Goal: Task Accomplishment & Management: Manage account settings

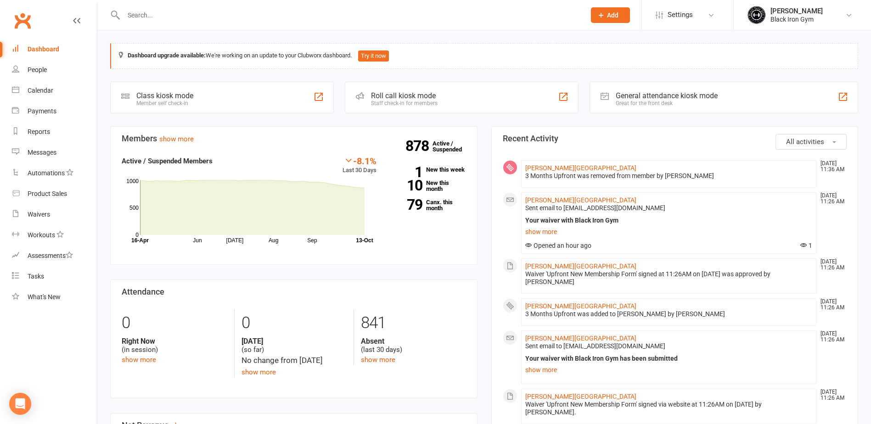
click at [168, 12] on input "text" at bounding box center [350, 15] width 458 height 13
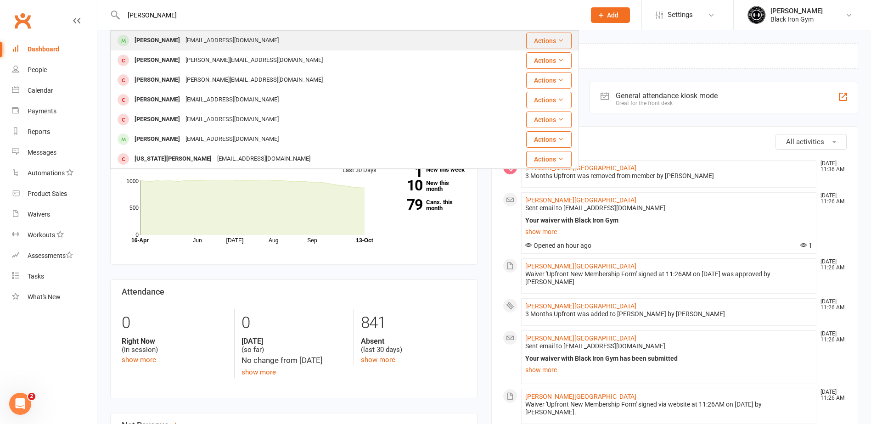
type input "[PERSON_NAME]"
click at [242, 45] on div "[PERSON_NAME] [EMAIL_ADDRESS][DOMAIN_NAME]" at bounding box center [299, 40] width 377 height 19
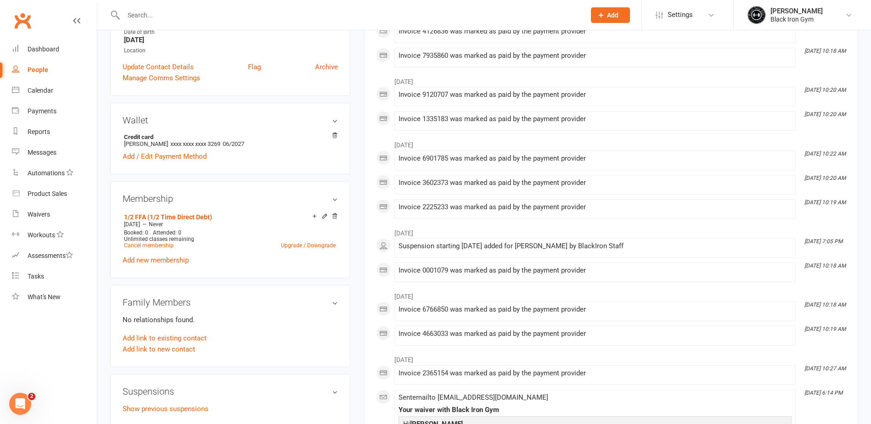
scroll to position [206, 0]
click at [323, 218] on icon at bounding box center [324, 217] width 6 height 6
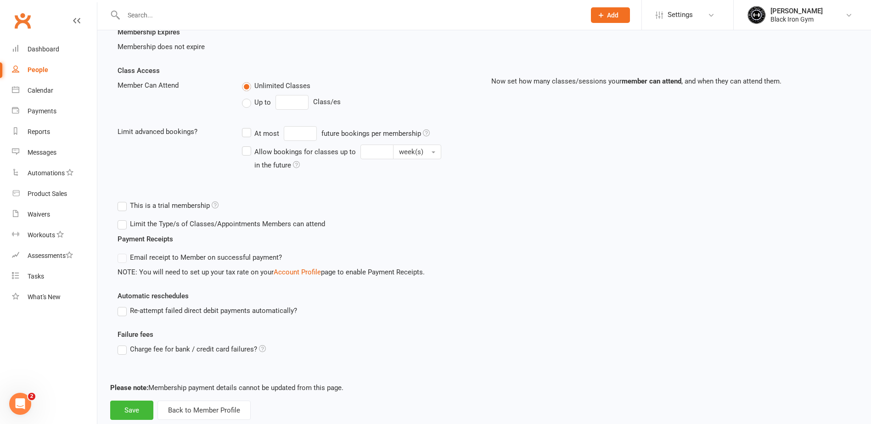
scroll to position [200, 0]
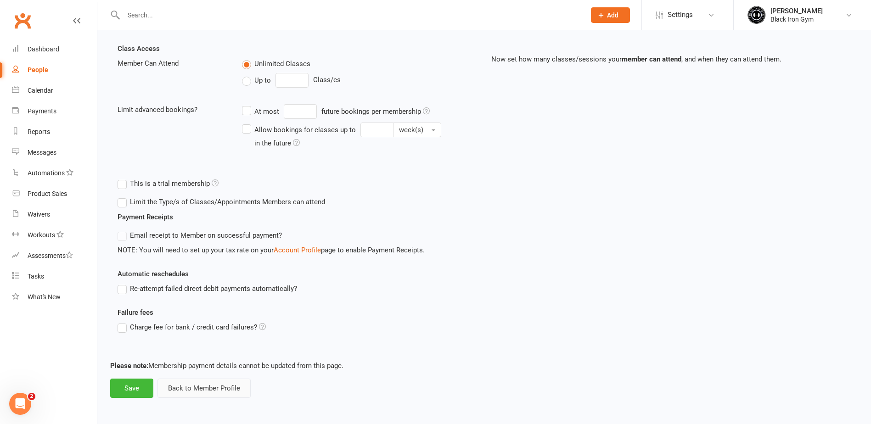
click at [182, 387] on button "Back to Member Profile" at bounding box center [203, 388] width 93 height 19
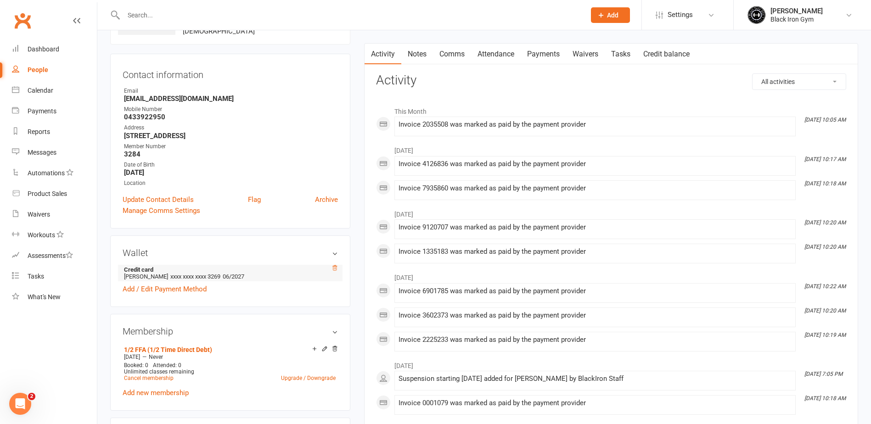
scroll to position [92, 0]
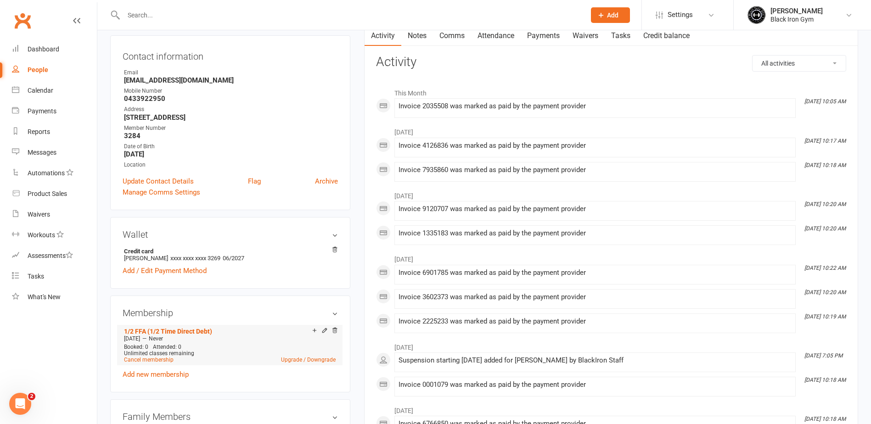
click at [233, 343] on li "1/2 FFA (1/2 Time Direct Debt) [DATE] — Never Booked: 0 Attended: 0 Unlimited c…" at bounding box center [230, 345] width 216 height 40
click at [196, 331] on link "1/2 FFA (1/2 Time Direct Debt)" at bounding box center [168, 331] width 88 height 7
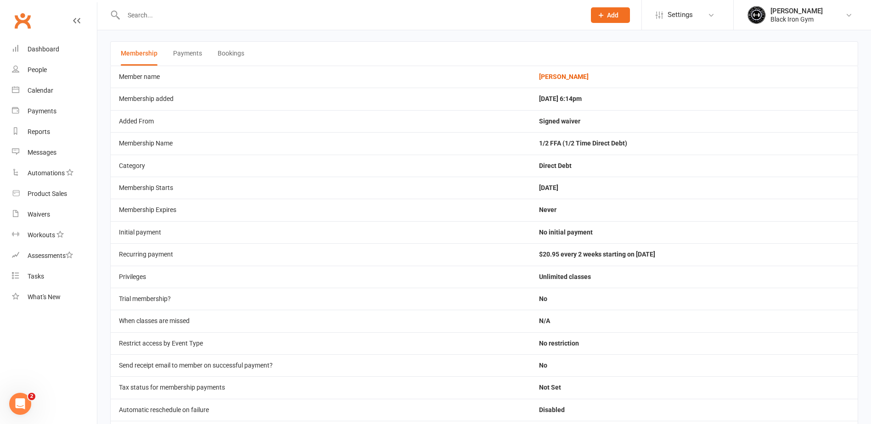
scroll to position [80, 0]
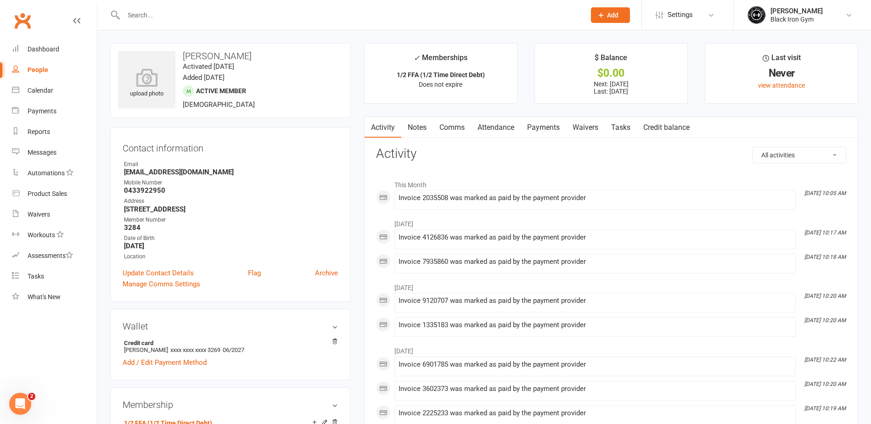
click at [552, 131] on link "Payments" at bounding box center [543, 127] width 45 height 21
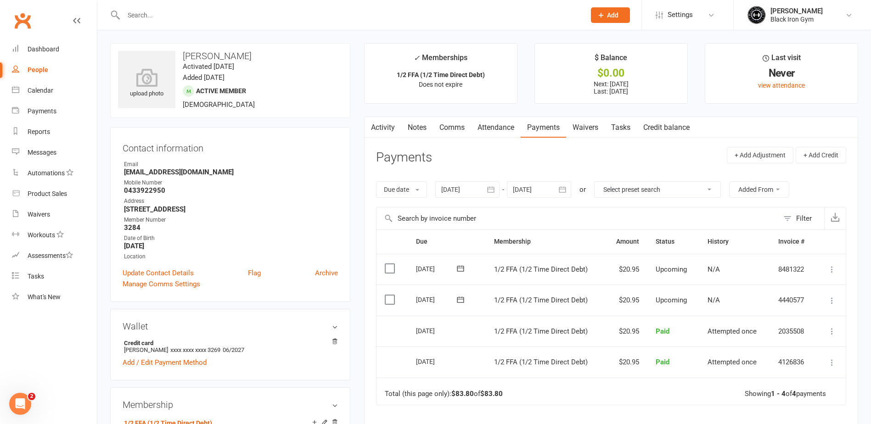
click at [613, 128] on link "Tasks" at bounding box center [621, 127] width 32 height 21
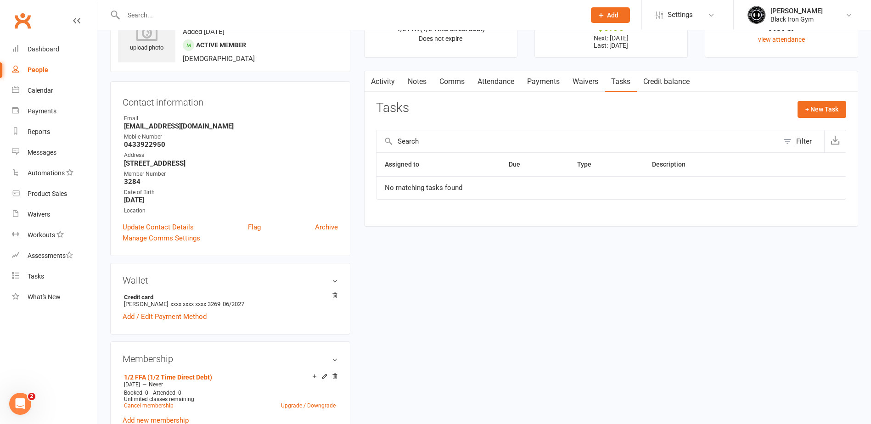
scroll to position [92, 0]
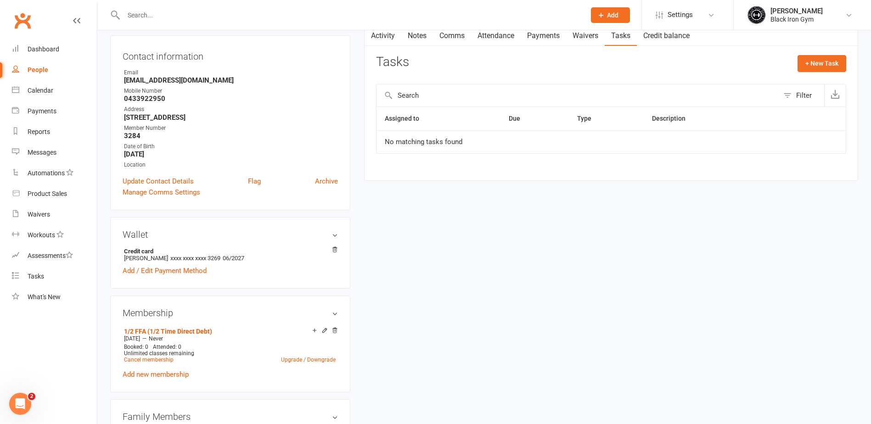
drag, startPoint x: 334, startPoint y: 330, endPoint x: 372, endPoint y: 335, distance: 38.1
click at [333, 329] on icon at bounding box center [334, 330] width 5 height 5
click at [325, 358] on link "Upgrade / Downgrade" at bounding box center [308, 360] width 55 height 6
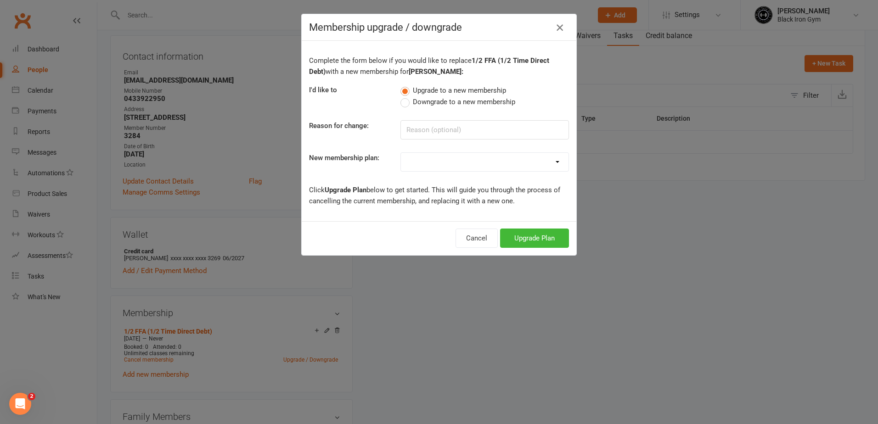
click at [558, 29] on icon "button" at bounding box center [559, 27] width 11 height 11
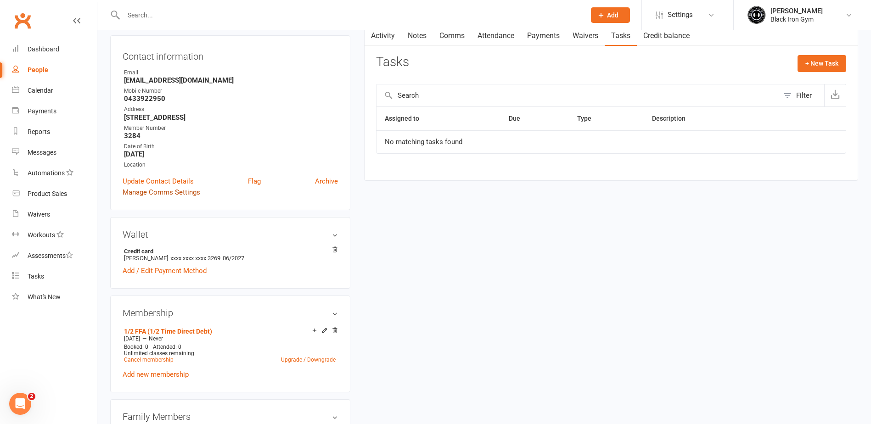
scroll to position [0, 0]
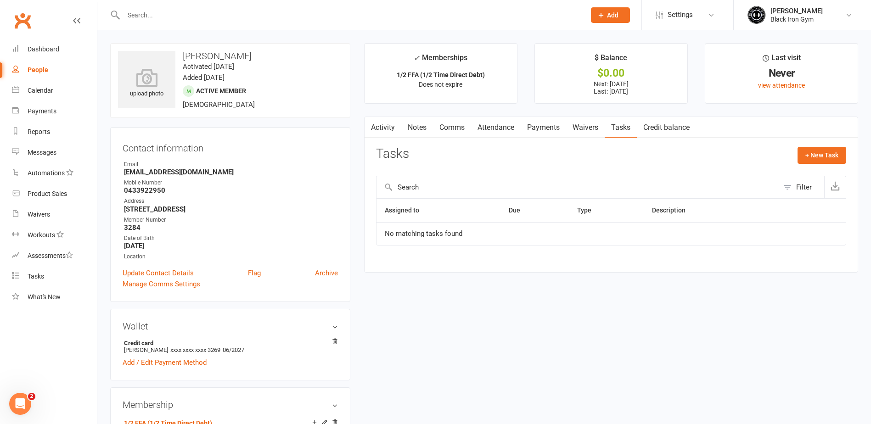
click at [388, 128] on link "Activity" at bounding box center [383, 127] width 37 height 21
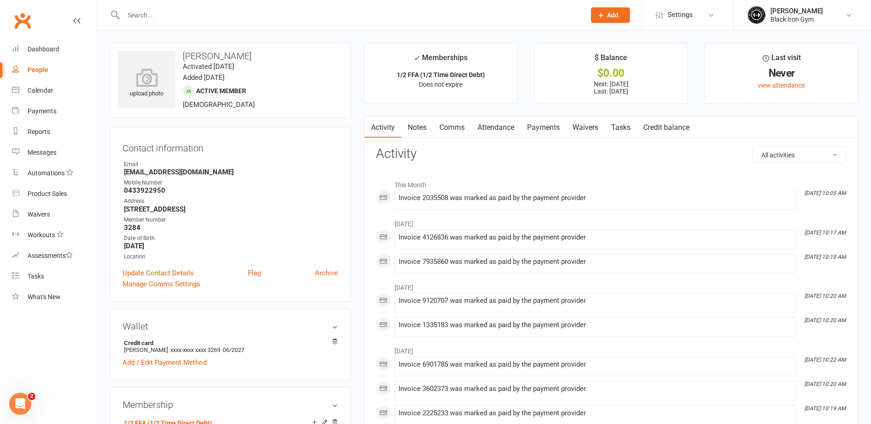
click at [675, 130] on link "Credit balance" at bounding box center [666, 127] width 59 height 21
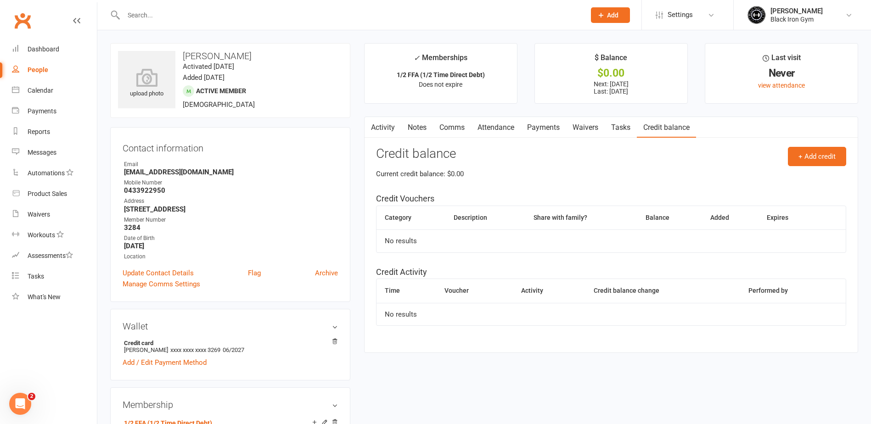
click at [617, 134] on link "Tasks" at bounding box center [621, 127] width 32 height 21
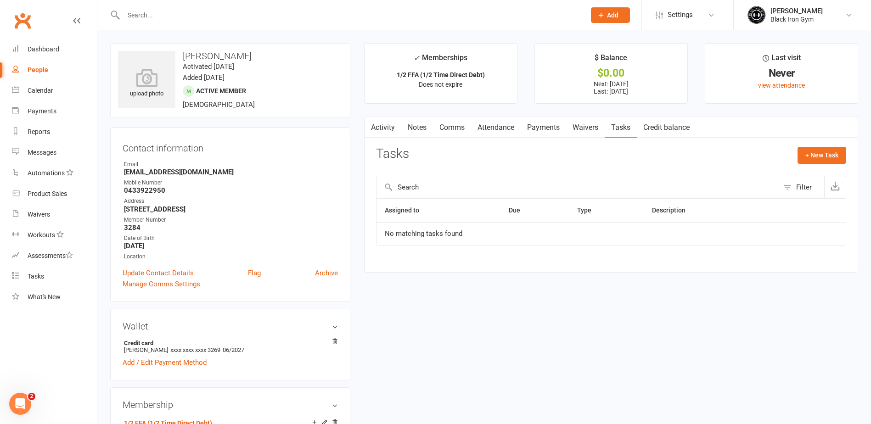
click at [596, 134] on link "Waivers" at bounding box center [585, 127] width 39 height 21
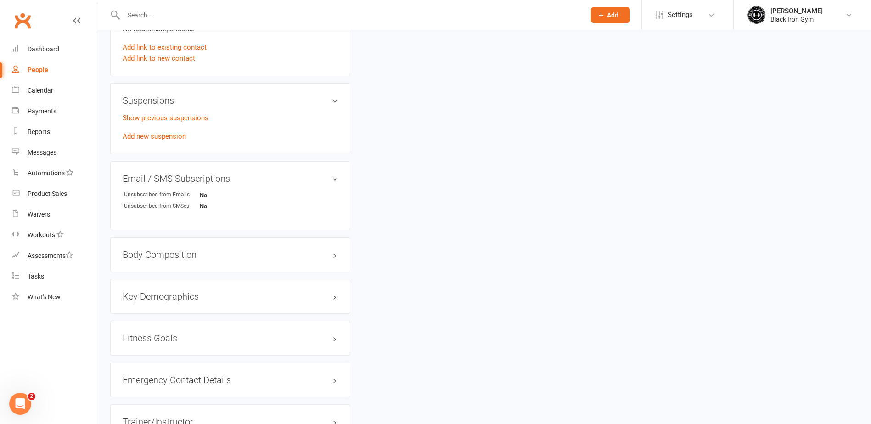
scroll to position [505, 0]
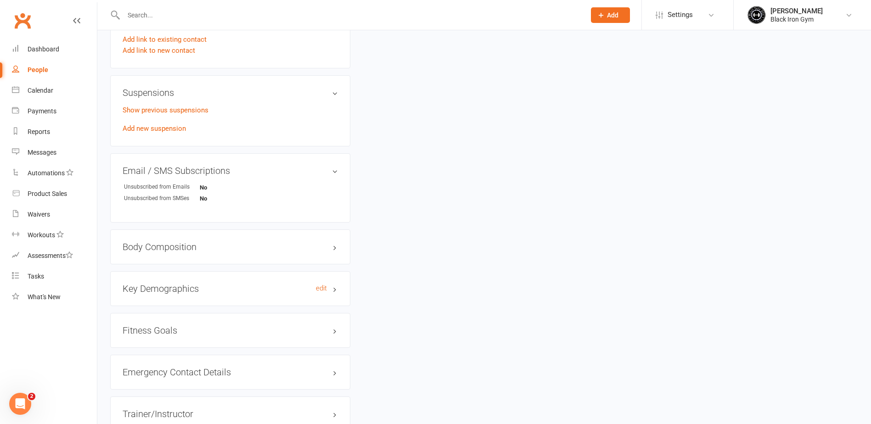
click at [270, 293] on h3 "Key Demographics edit" at bounding box center [230, 289] width 215 height 10
click at [291, 250] on h3 "Body Composition edit" at bounding box center [230, 247] width 215 height 10
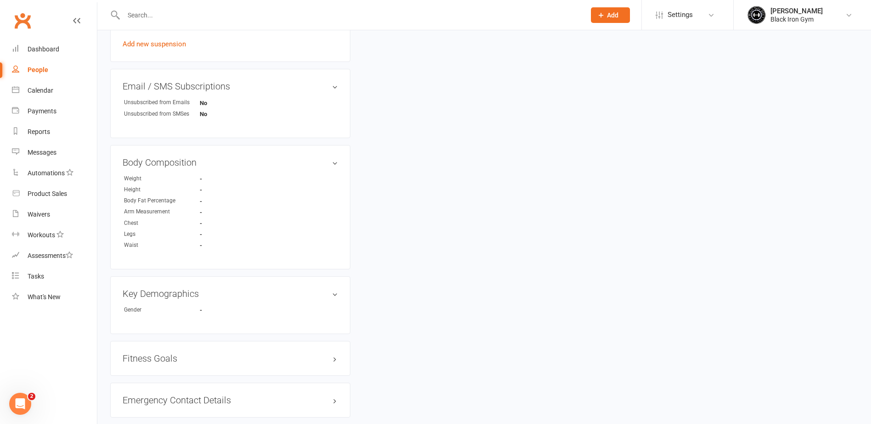
scroll to position [643, 0]
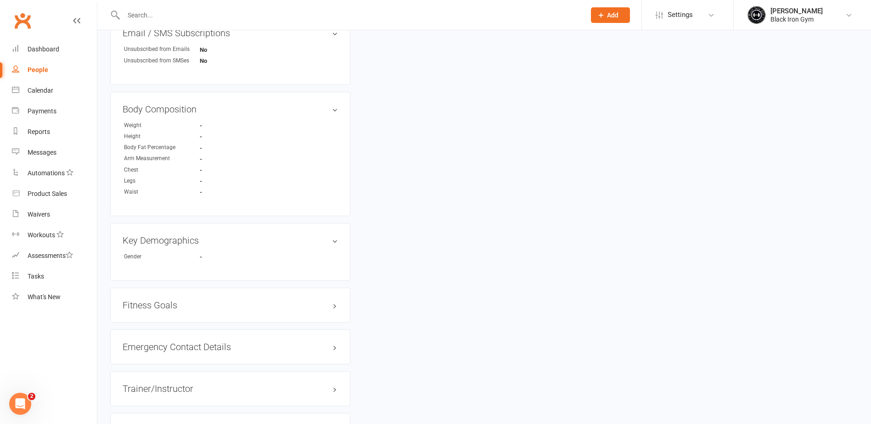
click at [247, 295] on div "Fitness Goals edit" at bounding box center [230, 305] width 240 height 35
click at [247, 315] on div "Fitness Goals edit" at bounding box center [230, 305] width 240 height 35
click at [290, 314] on div "Fitness Goals edit" at bounding box center [230, 305] width 240 height 35
click at [302, 311] on div "Fitness Goals edit" at bounding box center [230, 305] width 240 height 35
click at [306, 305] on h3 "Fitness Goals edit" at bounding box center [230, 305] width 215 height 10
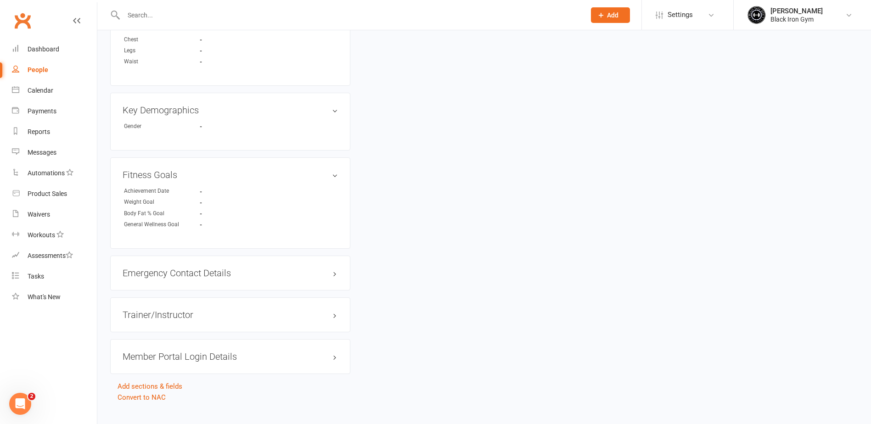
scroll to position [788, 0]
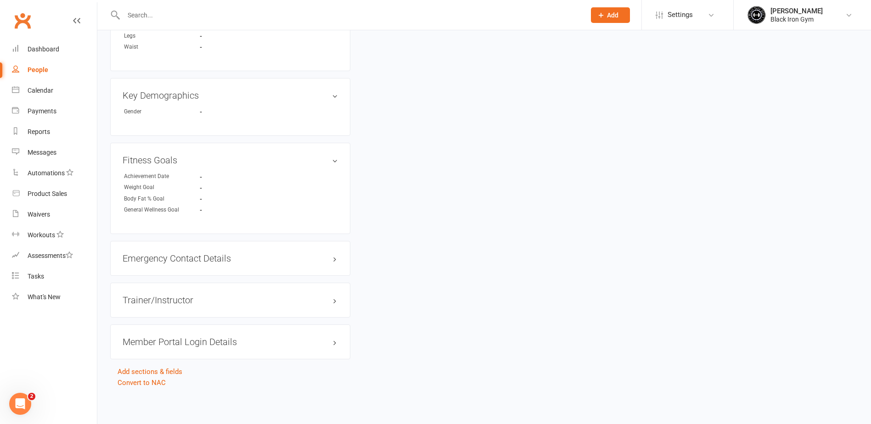
click at [241, 335] on div "Member Portal Login Details" at bounding box center [230, 342] width 240 height 35
click at [268, 341] on h3 "Member Portal Login Details" at bounding box center [230, 342] width 215 height 10
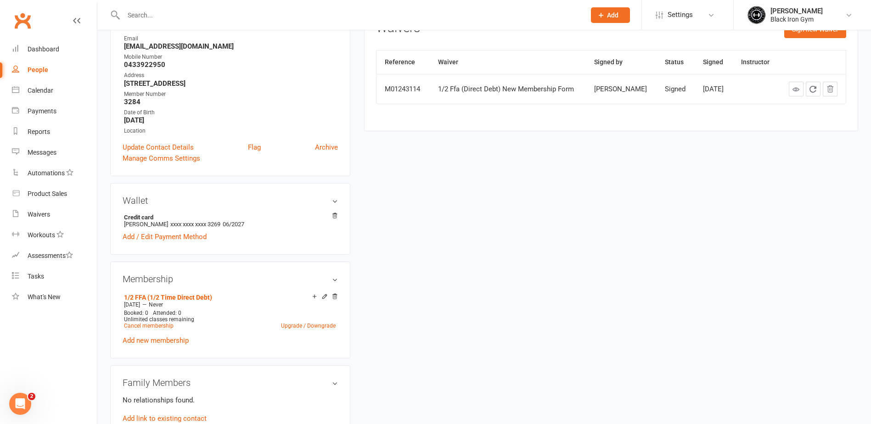
scroll to position [138, 0]
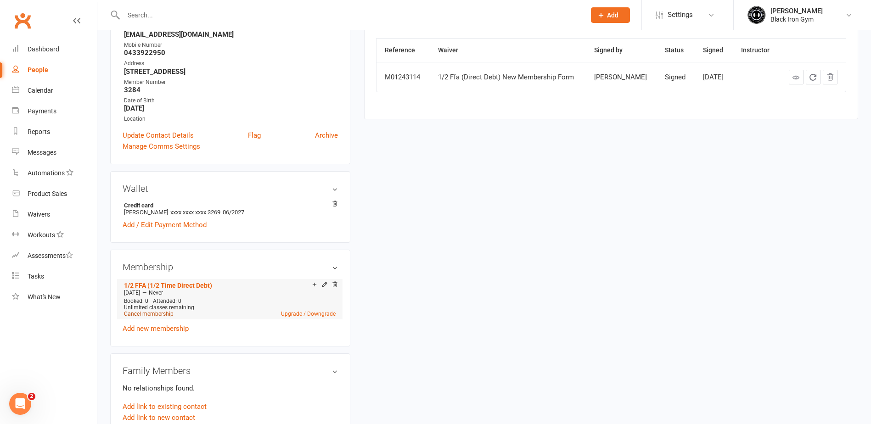
click at [156, 315] on link "Cancel membership" at bounding box center [149, 314] width 50 height 6
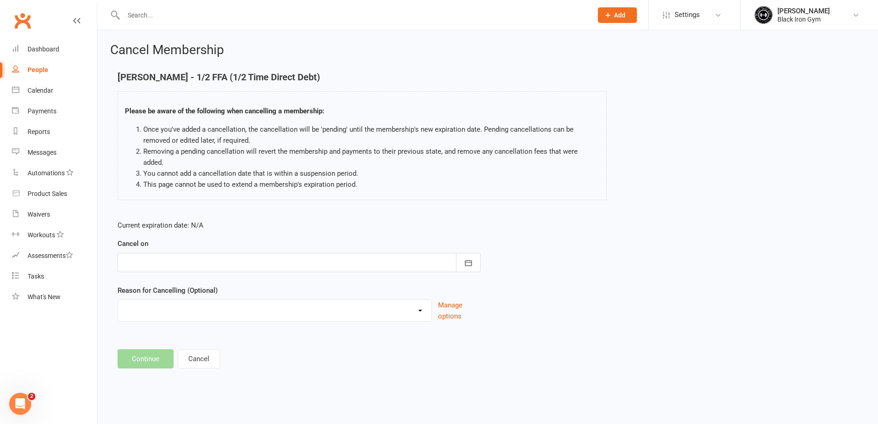
click at [207, 253] on div at bounding box center [299, 262] width 363 height 19
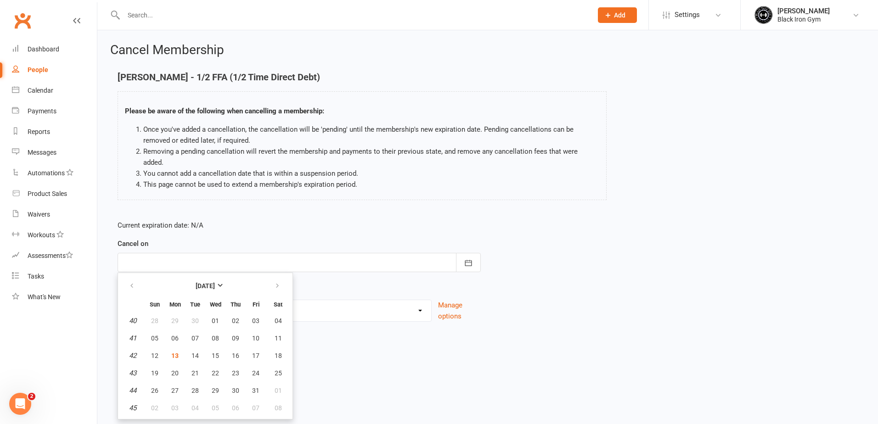
click at [290, 220] on p "Current expiration date: N/A" at bounding box center [299, 225] width 363 height 11
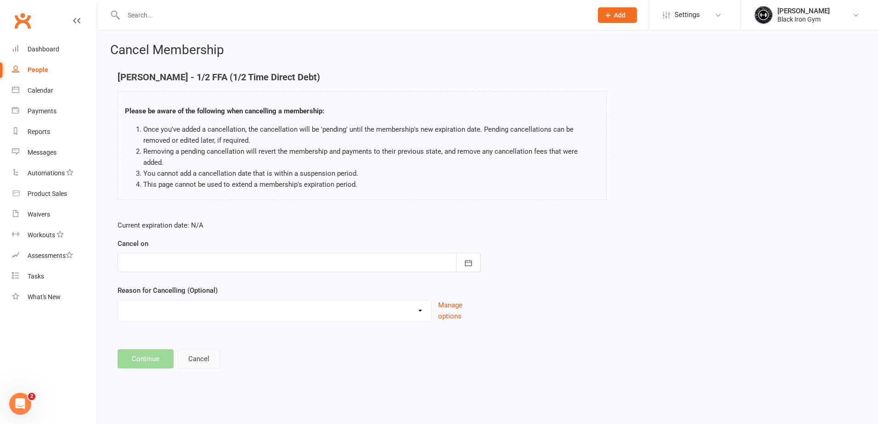
click at [217, 351] on button "Cancel" at bounding box center [199, 358] width 42 height 19
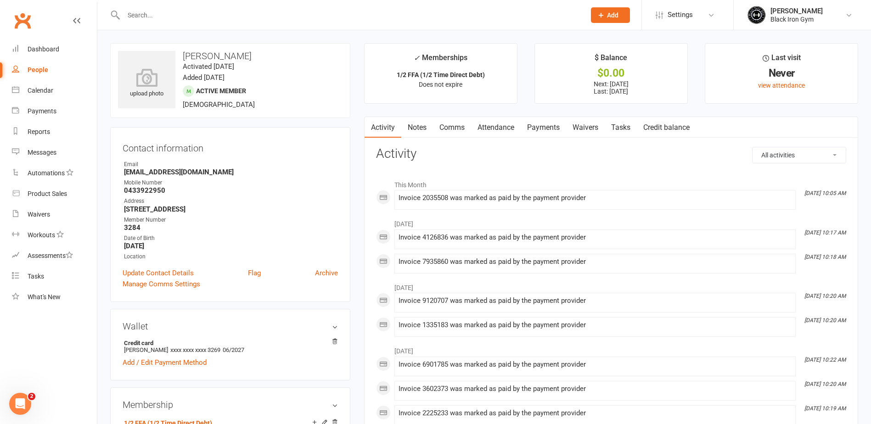
click at [562, 129] on link "Payments" at bounding box center [543, 127] width 45 height 21
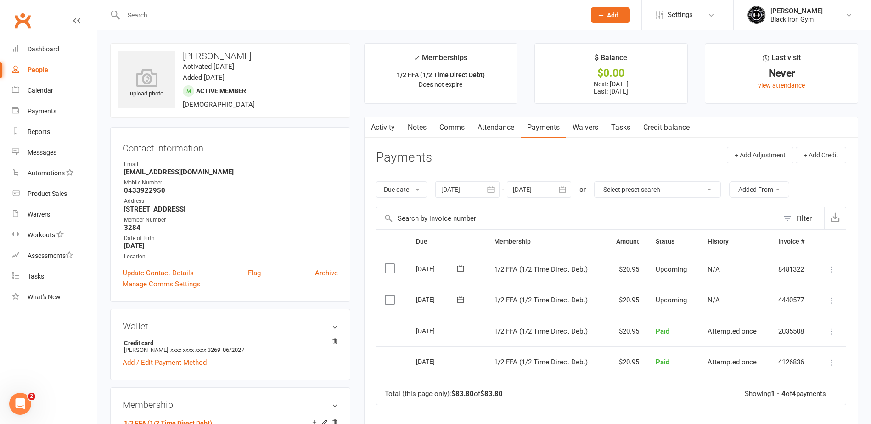
click at [359, 368] on main "✓ Memberships 1/2 FFA (1/2 Time Direct Debt) Does not expire $ Balance $0.00 Ne…" at bounding box center [611, 295] width 508 height 504
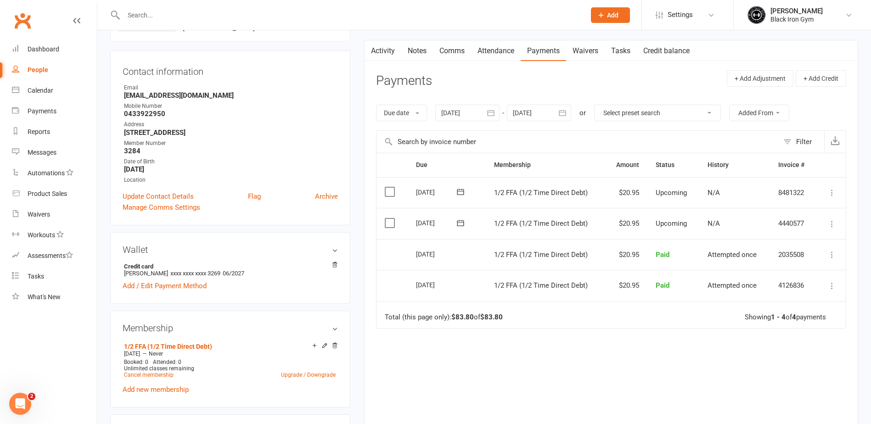
scroll to position [92, 0]
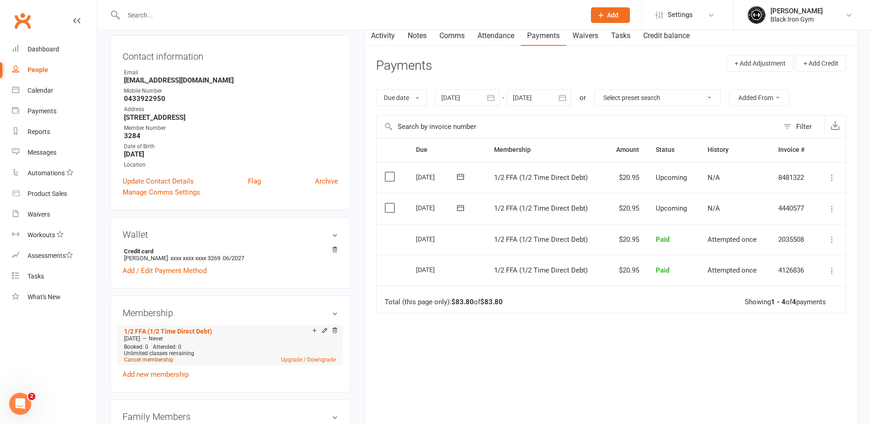
click at [149, 362] on link "Cancel membership" at bounding box center [149, 360] width 50 height 6
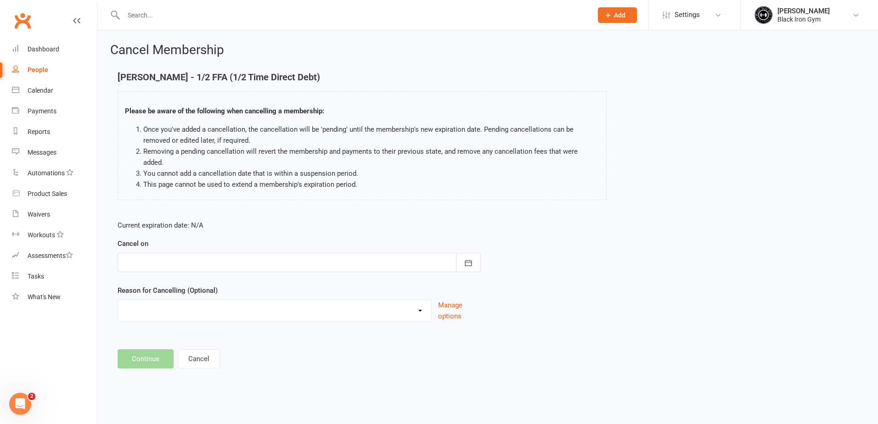
click at [394, 253] on div at bounding box center [299, 262] width 363 height 19
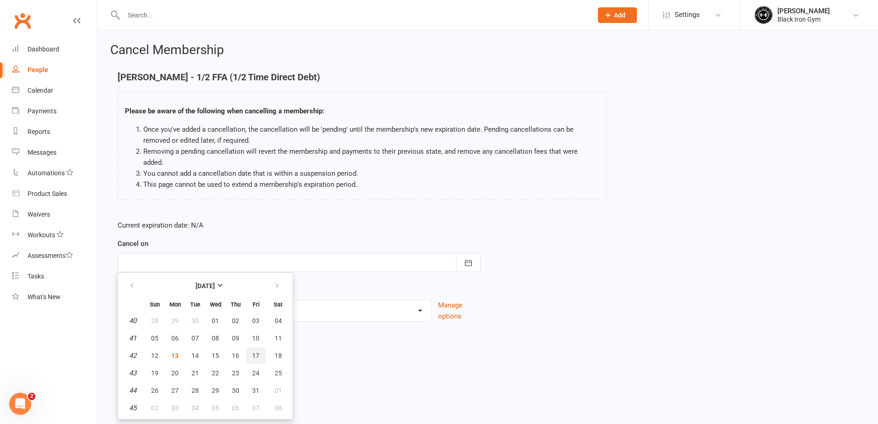
click at [256, 352] on span "17" at bounding box center [255, 355] width 7 height 7
type input "[DATE]"
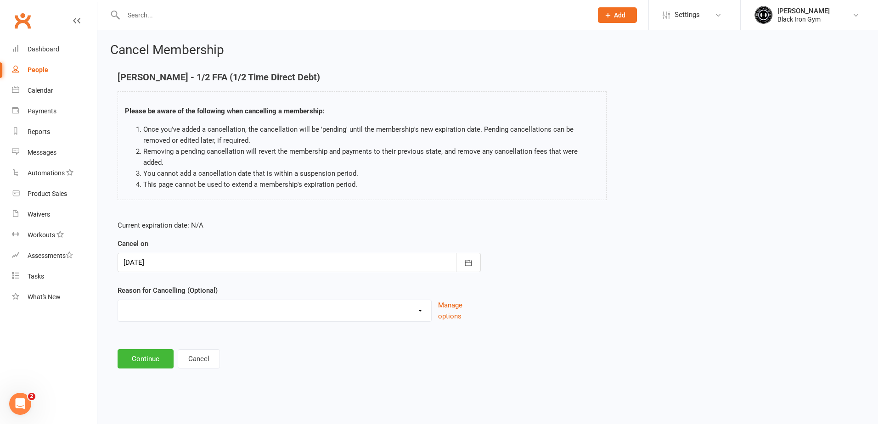
click at [254, 305] on select "CHANGED TO UPFRONT CHANGED TO WHITEHAVEN 12 MONTHS EMAILED EXCESSIVE DEFULTS NO…" at bounding box center [274, 309] width 313 height 18
select select "2"
click at [118, 300] on select "CHANGED TO UPFRONT CHANGED TO WHITEHAVEN 12 MONTHS EMAILED EXCESSIVE DEFULTS NO…" at bounding box center [274, 309] width 313 height 18
click at [155, 353] on button "Continue" at bounding box center [146, 358] width 56 height 19
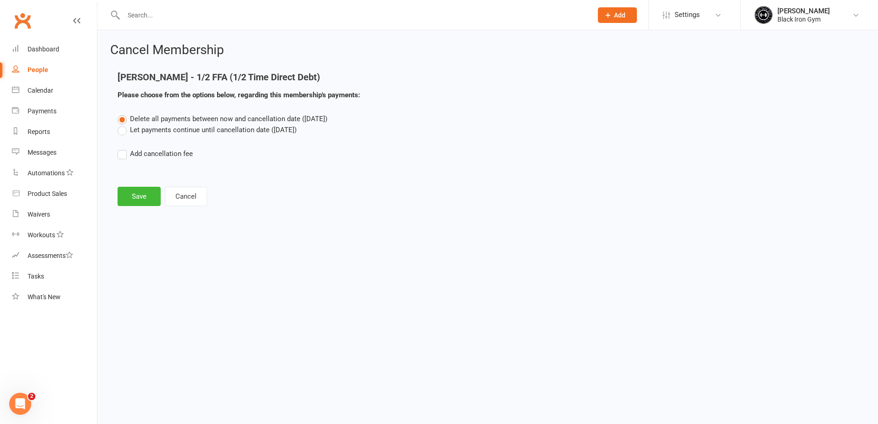
click at [122, 134] on label "Let payments continue until cancellation date ([DATE])" at bounding box center [207, 129] width 179 height 11
click at [122, 124] on input "Let payments continue until cancellation date ([DATE])" at bounding box center [121, 124] width 6 height 0
click at [122, 194] on button "Save" at bounding box center [139, 196] width 43 height 19
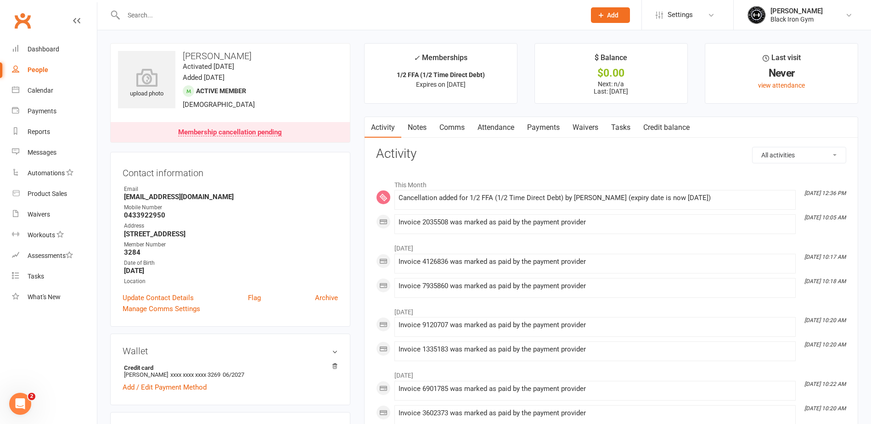
click at [542, 125] on link "Payments" at bounding box center [543, 127] width 45 height 21
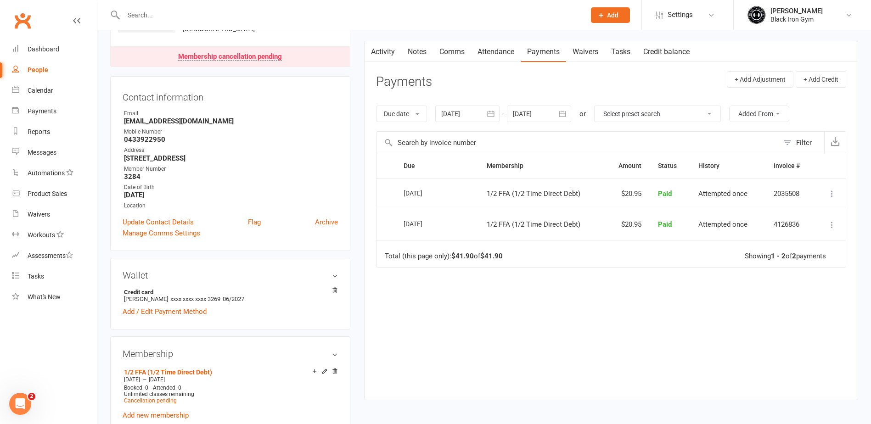
scroll to position [92, 0]
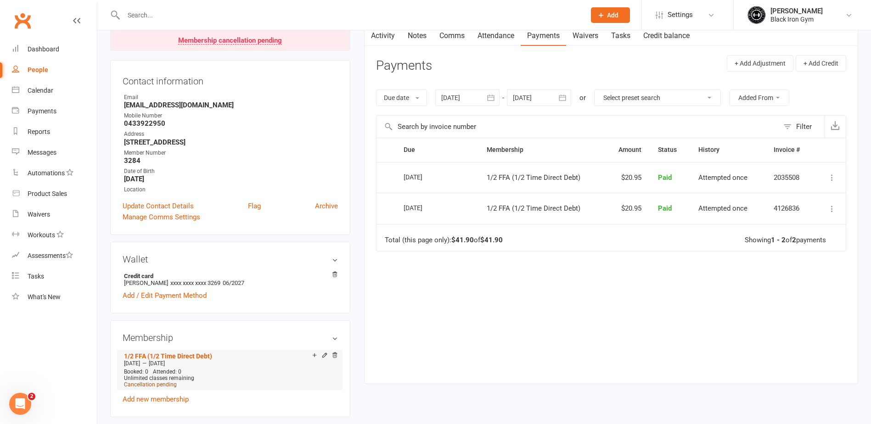
click at [154, 387] on span "Cancellation pending" at bounding box center [150, 385] width 53 height 6
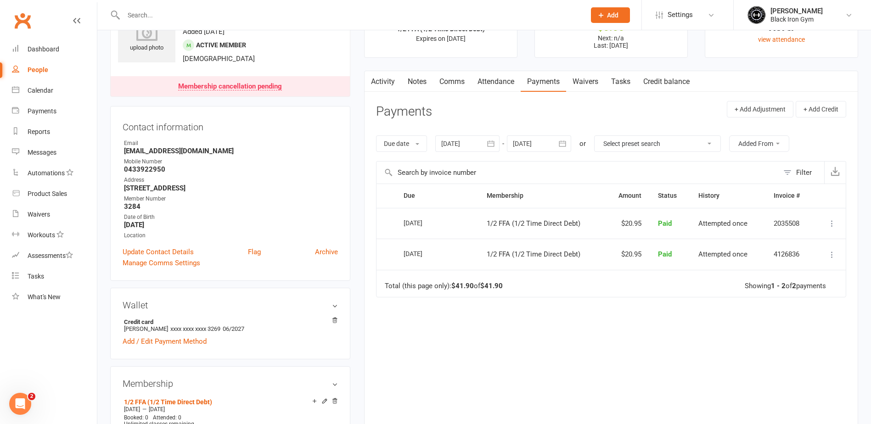
scroll to position [92, 0]
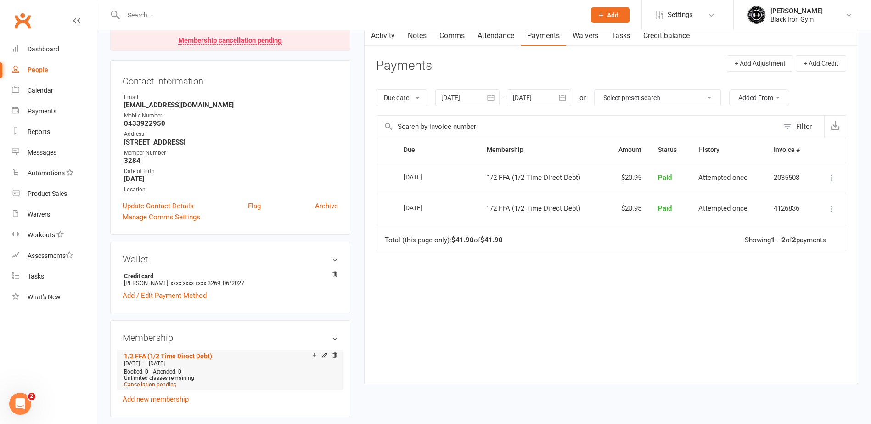
click at [140, 384] on span "Cancellation pending" at bounding box center [150, 385] width 53 height 6
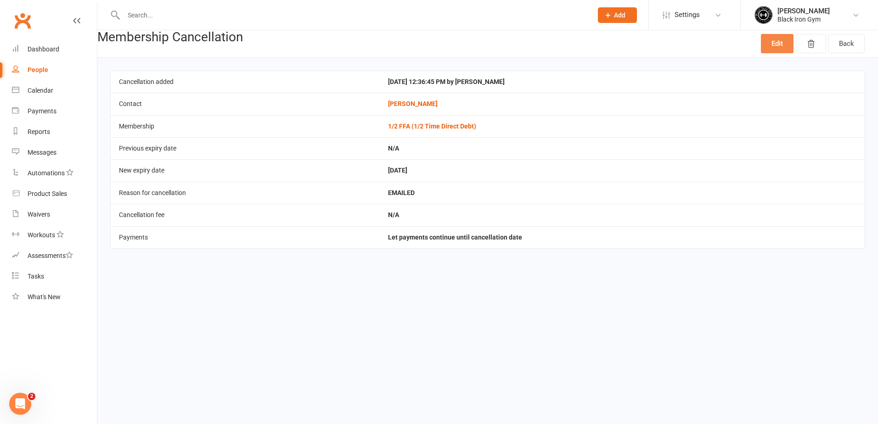
click at [769, 48] on link "Edit" at bounding box center [777, 43] width 33 height 19
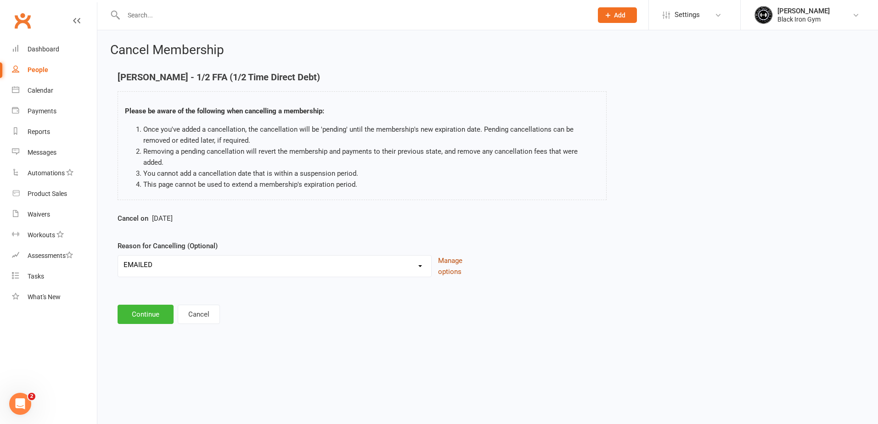
click at [461, 259] on button "Manage options" at bounding box center [459, 266] width 43 height 22
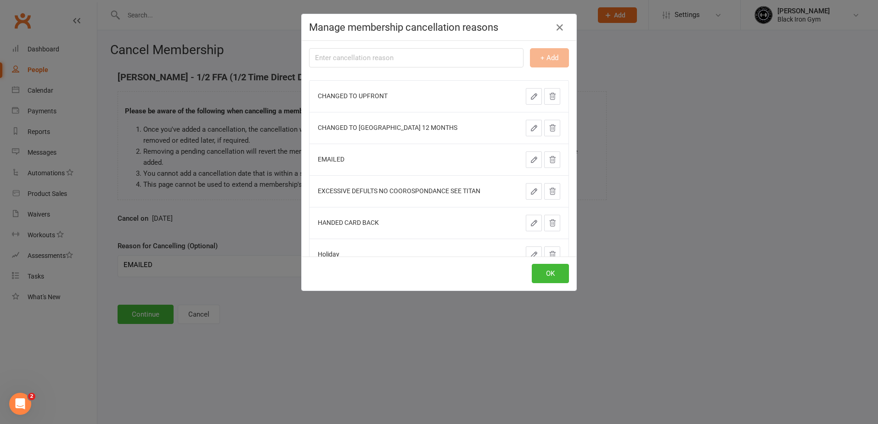
click at [303, 355] on div "Manage membership cancellation reasons + Add CHANGED TO UPFRONT CHANGED TO [GEO…" at bounding box center [439, 212] width 878 height 424
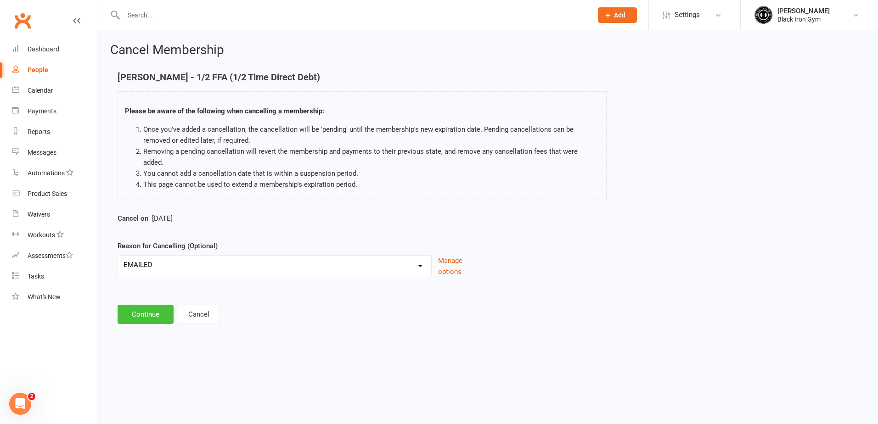
click at [157, 305] on button "Continue" at bounding box center [146, 314] width 56 height 19
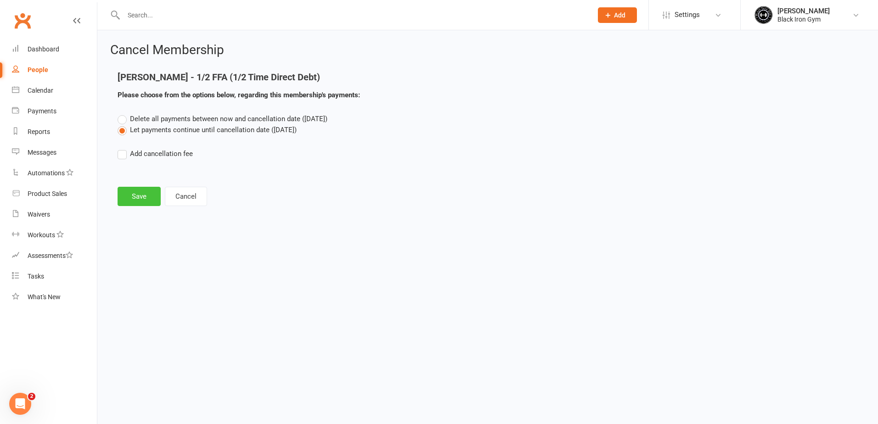
click at [140, 202] on button "Save" at bounding box center [139, 196] width 43 height 19
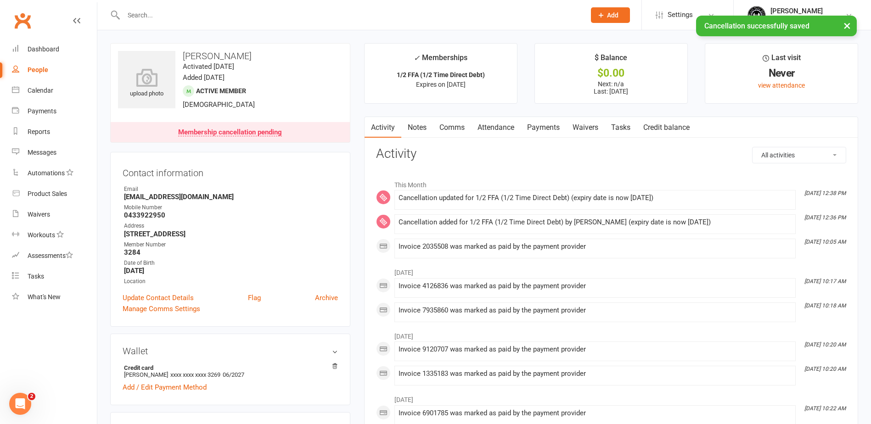
click at [545, 132] on link "Payments" at bounding box center [543, 127] width 45 height 21
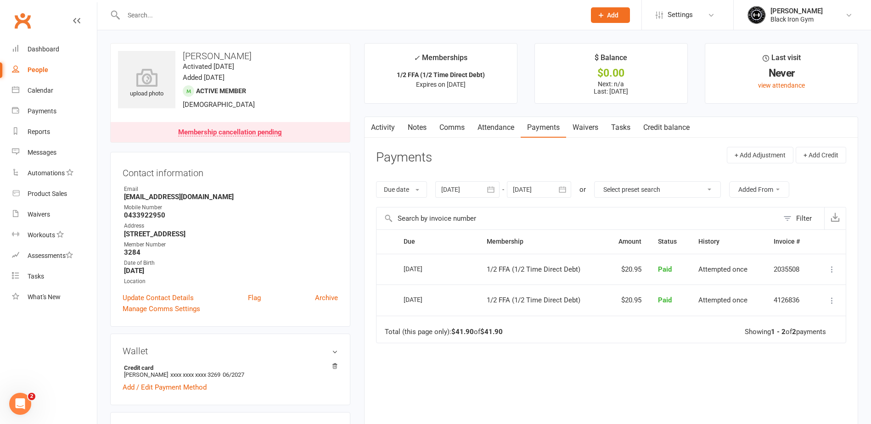
click at [560, 404] on div "Due Contact Membership Amount Status History Invoice # Select this [DATE] [PERS…" at bounding box center [611, 346] width 470 height 232
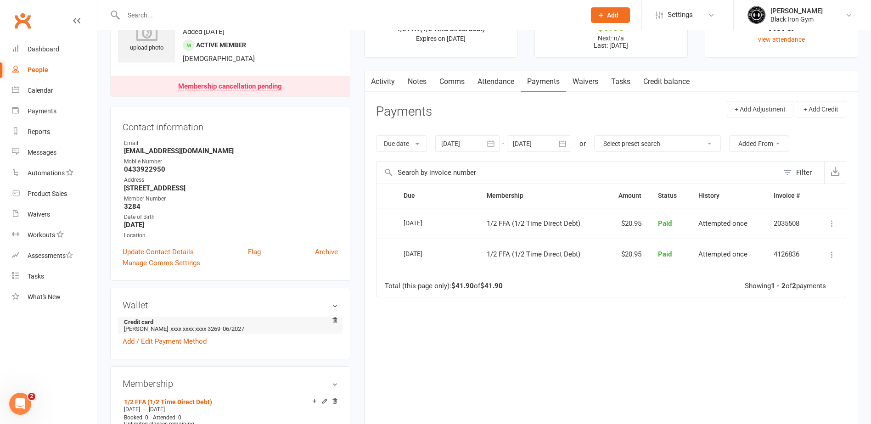
scroll to position [92, 0]
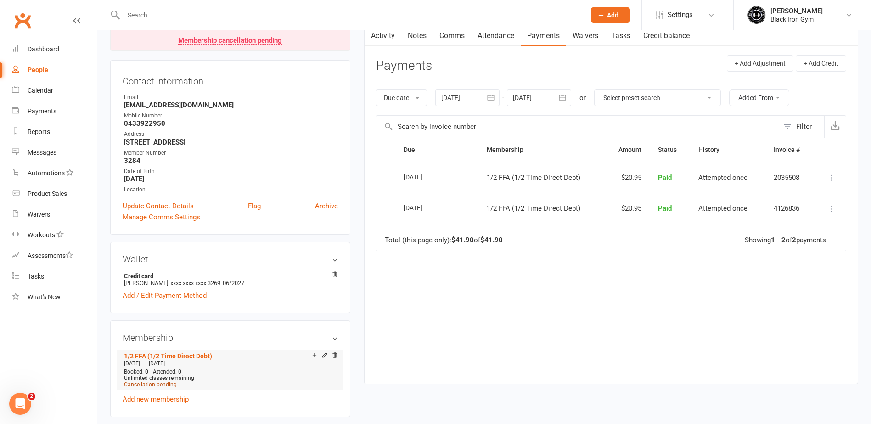
click at [157, 383] on span "Cancellation pending" at bounding box center [150, 385] width 53 height 6
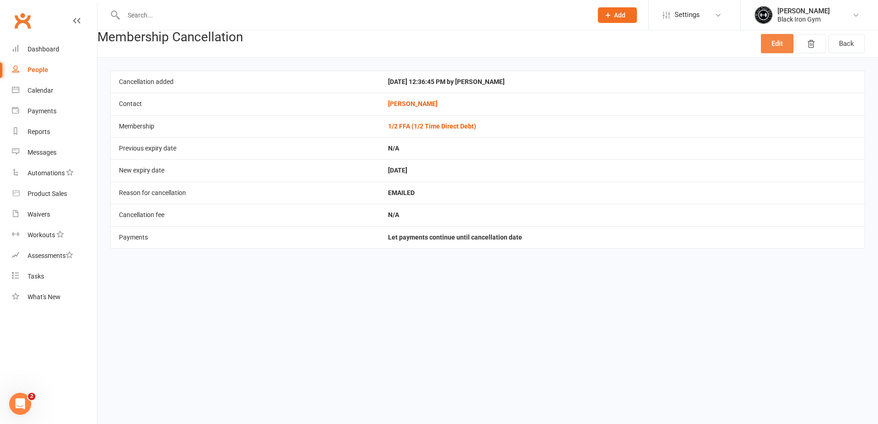
click at [768, 48] on link "Edit" at bounding box center [777, 43] width 33 height 19
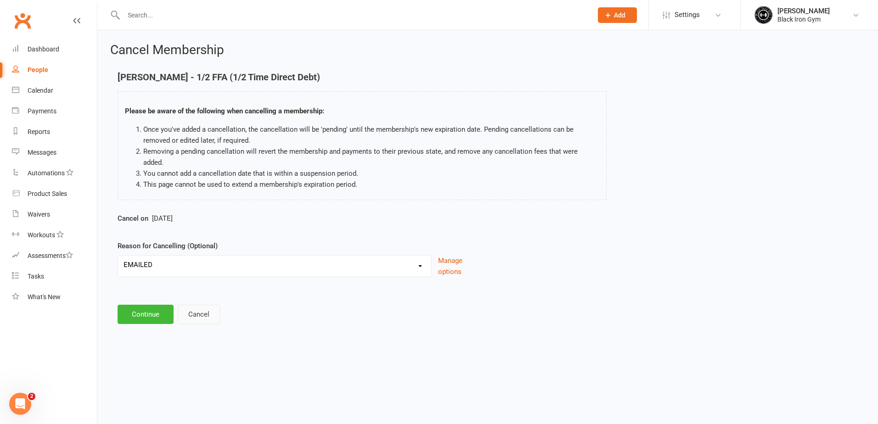
click at [218, 305] on button "Cancel" at bounding box center [199, 314] width 42 height 19
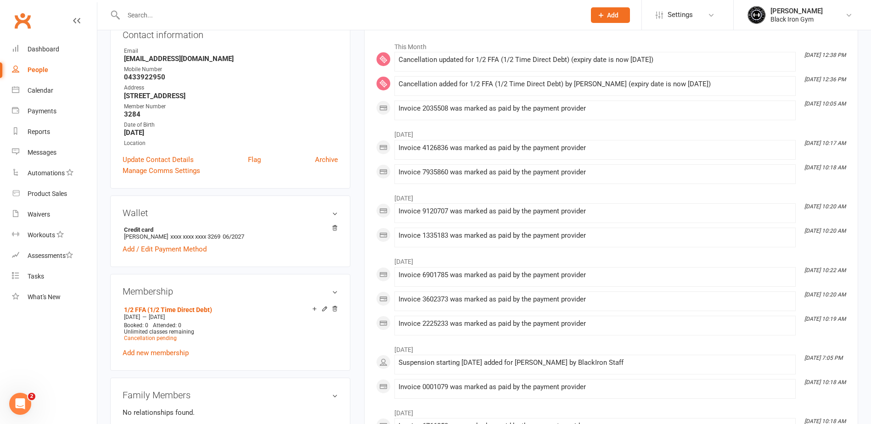
scroll to position [184, 0]
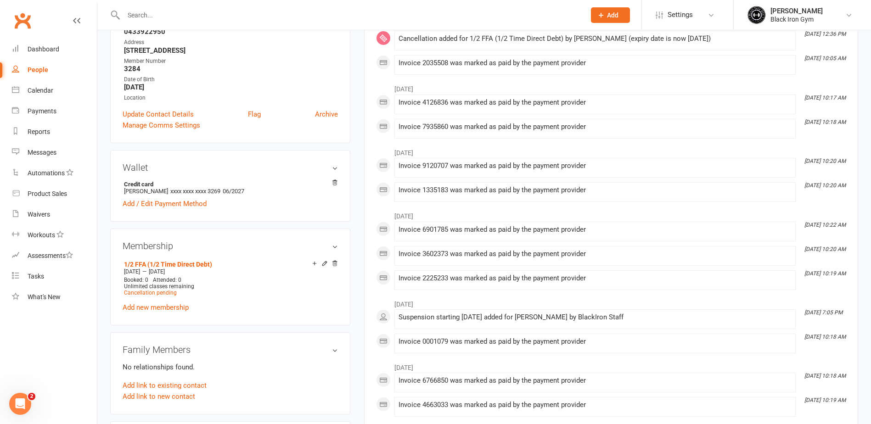
click at [324, 264] on icon at bounding box center [324, 263] width 4 height 4
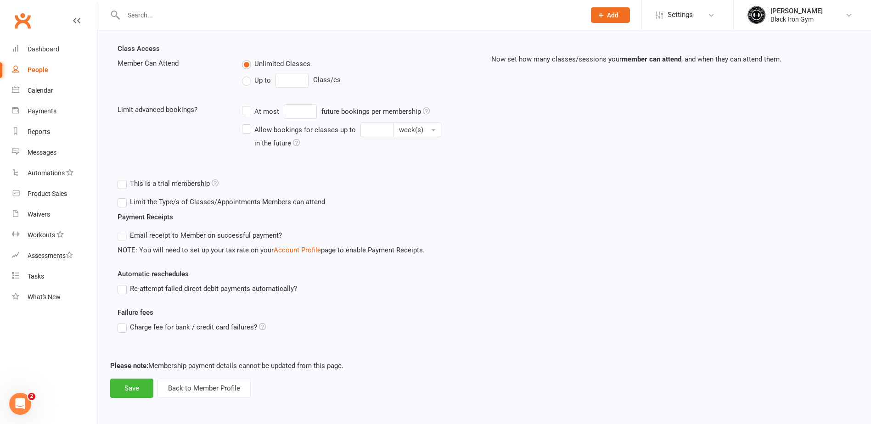
scroll to position [200, 0]
click at [211, 395] on button "Back to Member Profile" at bounding box center [203, 388] width 93 height 19
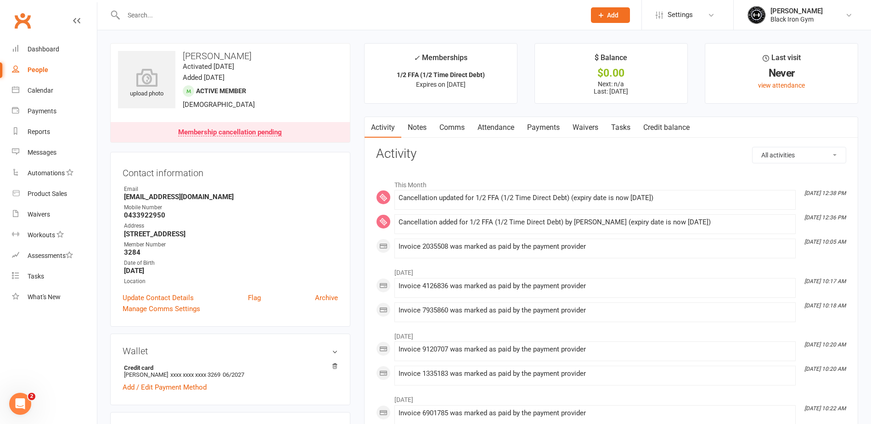
click at [260, 129] on div "Membership cancellation pending" at bounding box center [230, 132] width 104 height 7
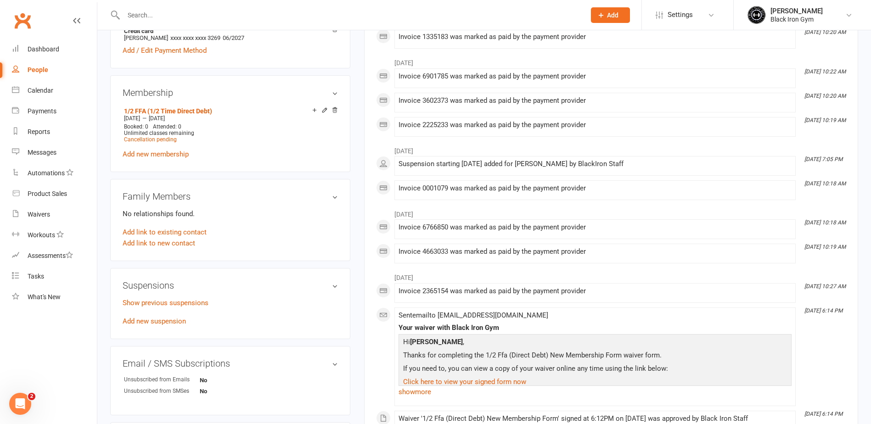
scroll to position [322, 0]
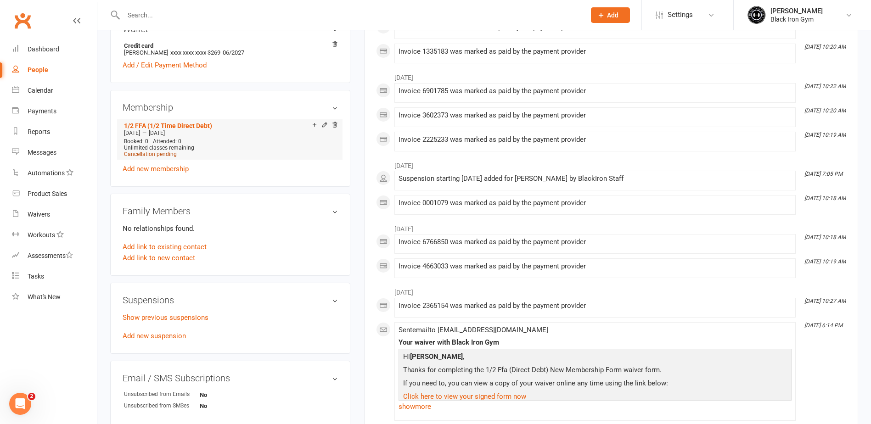
click at [166, 152] on span "Cancellation pending" at bounding box center [150, 154] width 53 height 6
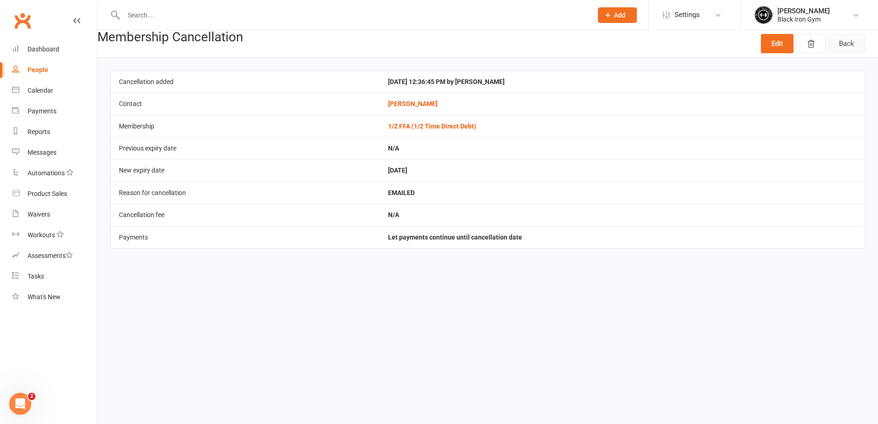
click at [837, 46] on link "Back" at bounding box center [846, 43] width 36 height 19
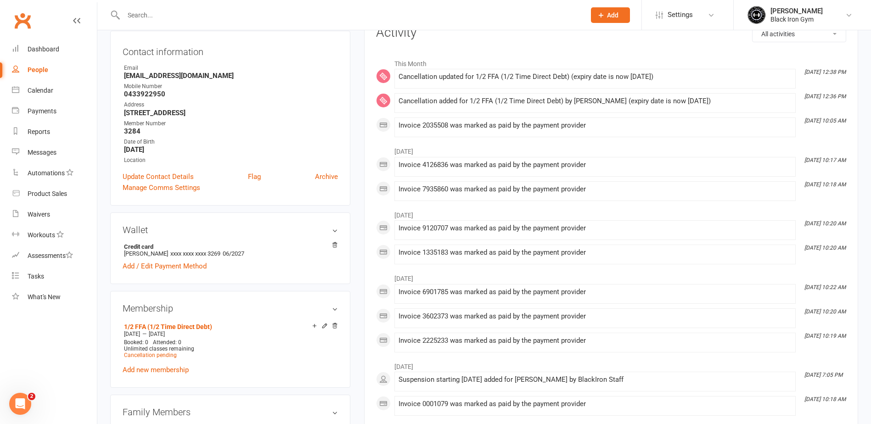
scroll to position [138, 0]
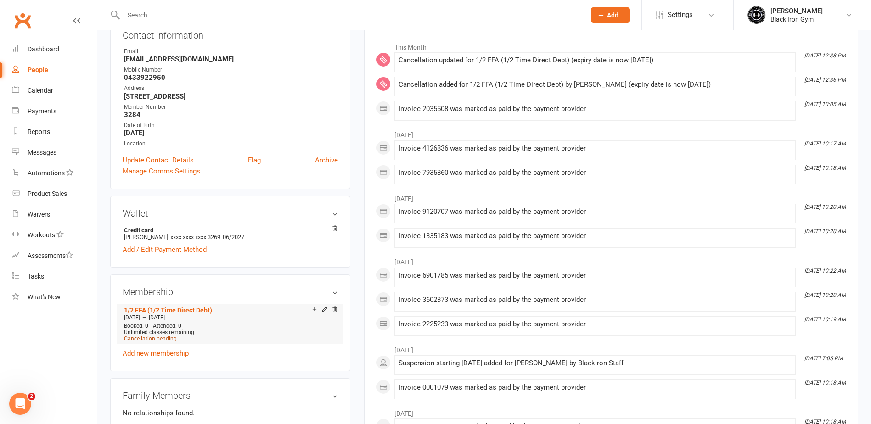
click at [135, 336] on span "Cancellation pending" at bounding box center [150, 339] width 53 height 6
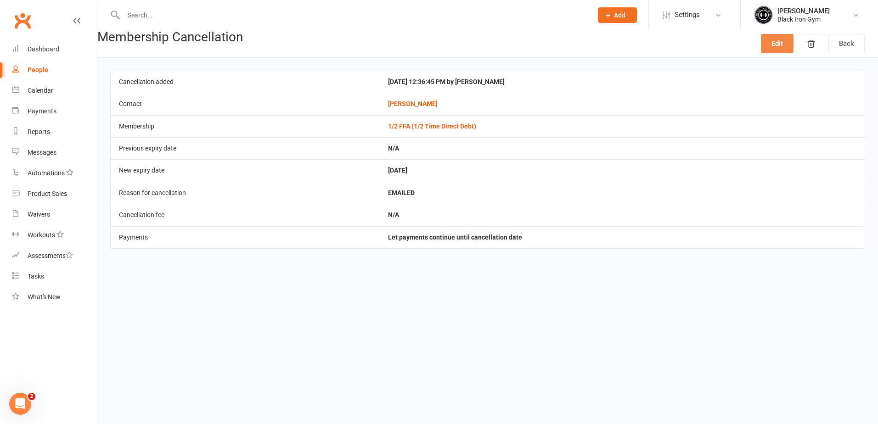
click at [769, 46] on link "Edit" at bounding box center [777, 43] width 33 height 19
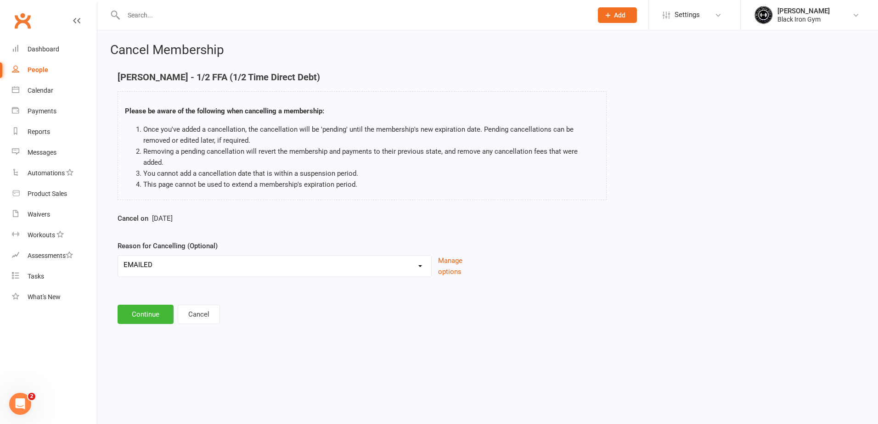
click at [173, 214] on span "[DATE]" at bounding box center [162, 218] width 21 height 8
click at [169, 214] on span "[DATE]" at bounding box center [162, 218] width 21 height 8
drag, startPoint x: 169, startPoint y: 209, endPoint x: 214, endPoint y: 214, distance: 44.8
click at [214, 214] on div "Cancel on [DATE]" at bounding box center [299, 220] width 363 height 15
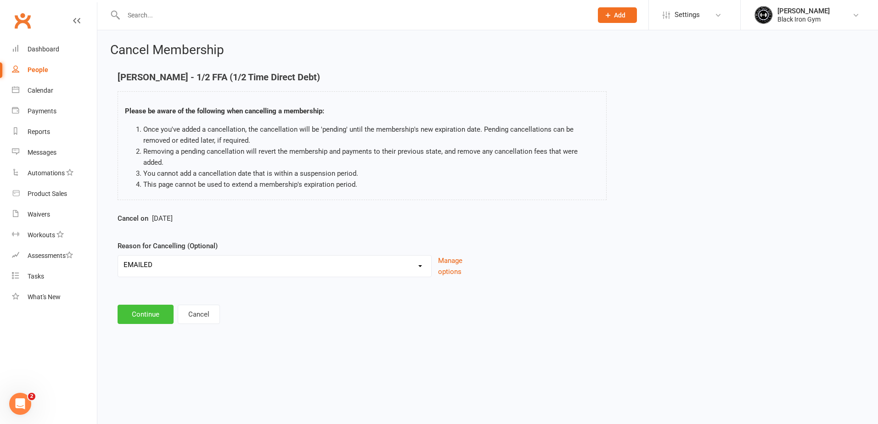
click at [127, 305] on button "Continue" at bounding box center [146, 314] width 56 height 19
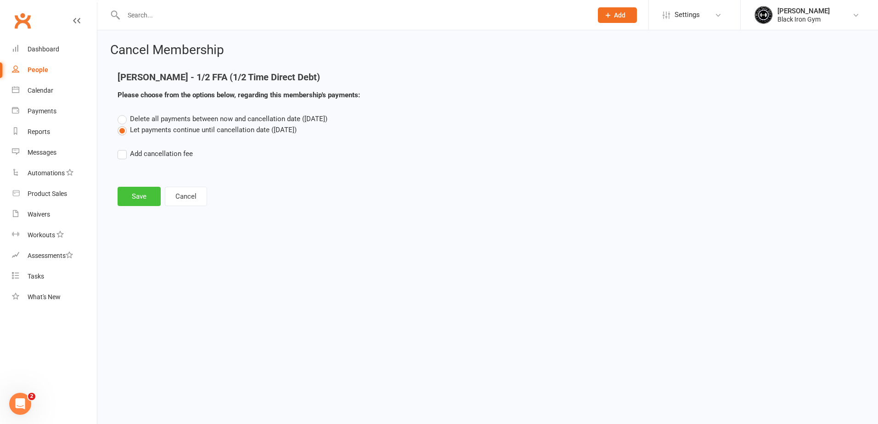
click at [140, 198] on button "Save" at bounding box center [139, 196] width 43 height 19
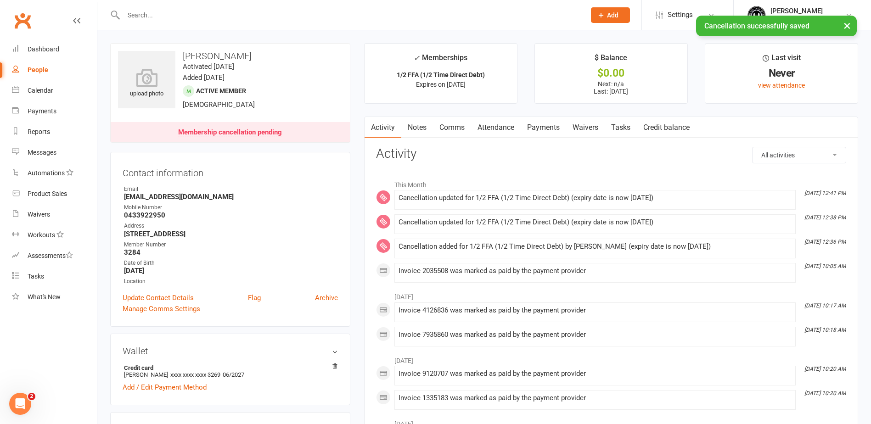
drag, startPoint x: 213, startPoint y: 139, endPoint x: 199, endPoint y: 145, distance: 15.4
click at [199, 145] on contact-information "upload photo [PERSON_NAME] Activated [DATE] Added [DATE] Active member [DEMOGRA…" at bounding box center [230, 185] width 240 height 284
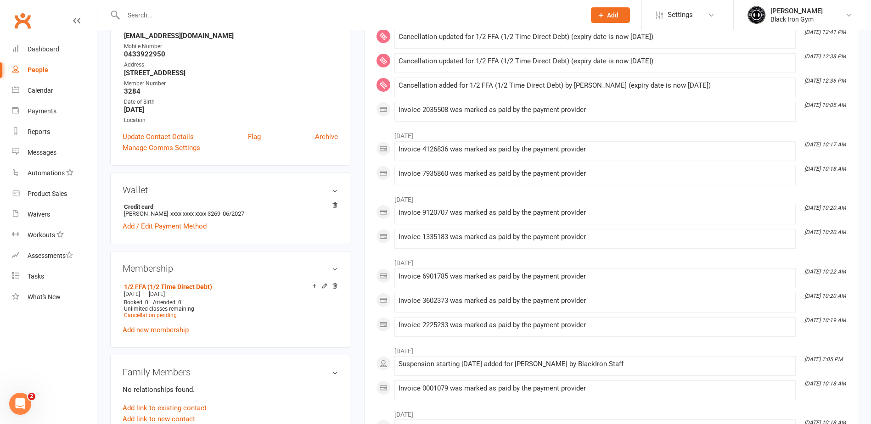
scroll to position [184, 0]
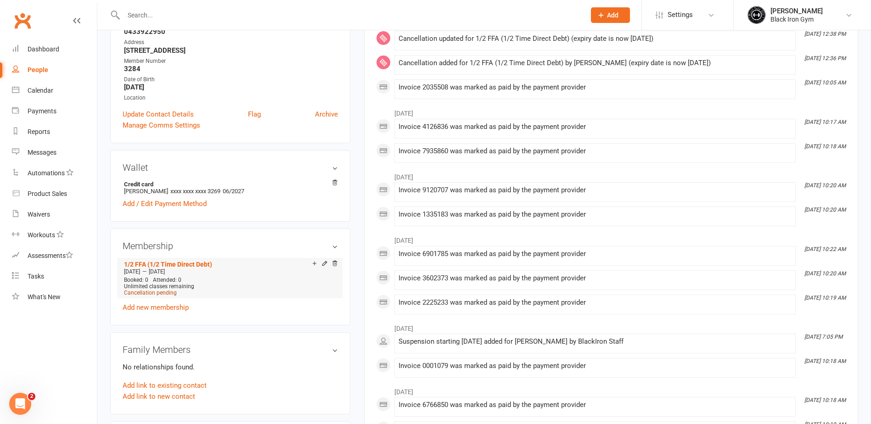
click at [162, 294] on span "Cancellation pending" at bounding box center [150, 293] width 53 height 6
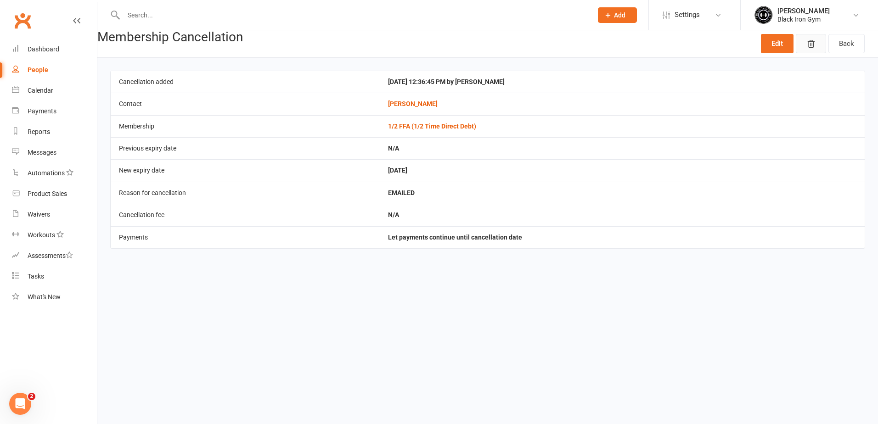
click at [815, 42] on icon "button" at bounding box center [810, 43] width 9 height 9
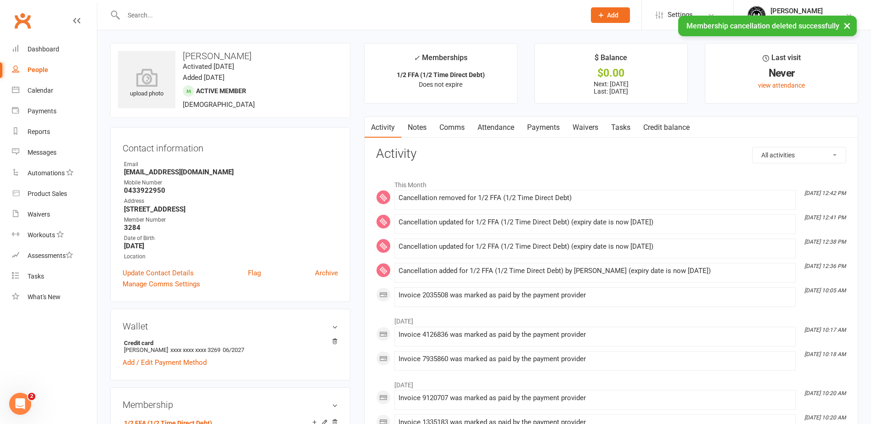
scroll to position [138, 0]
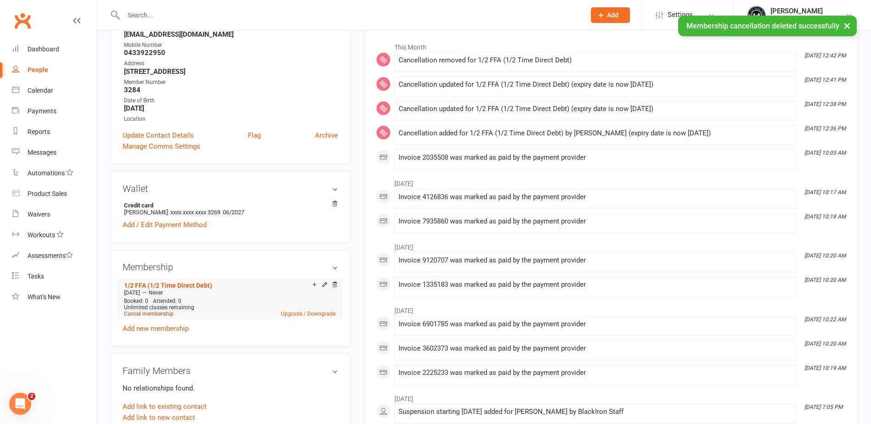
click at [141, 315] on link "Cancel membership" at bounding box center [149, 314] width 50 height 6
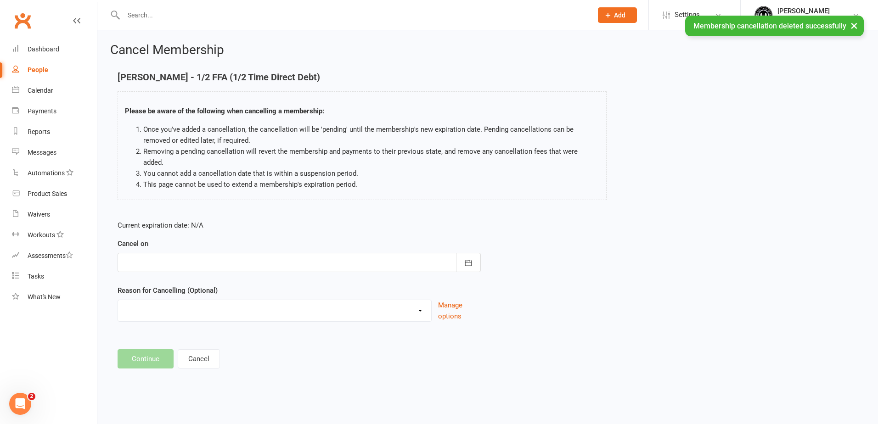
click at [340, 255] on div at bounding box center [299, 262] width 363 height 19
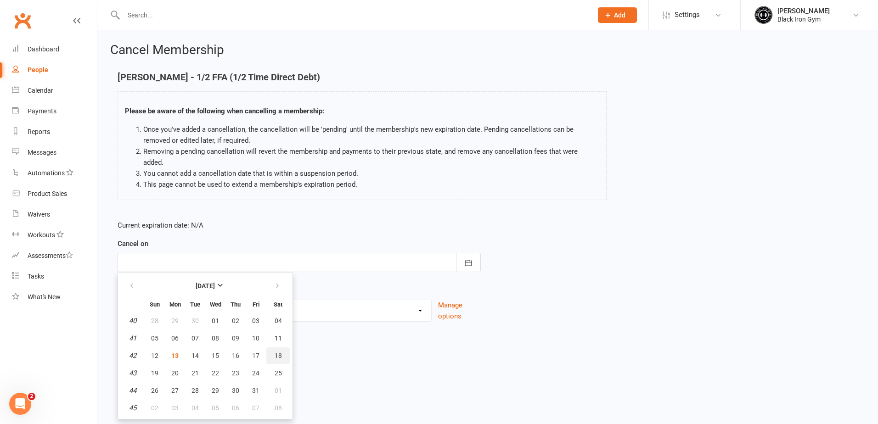
click at [275, 352] on span "18" at bounding box center [278, 355] width 7 height 7
type input "[DATE]"
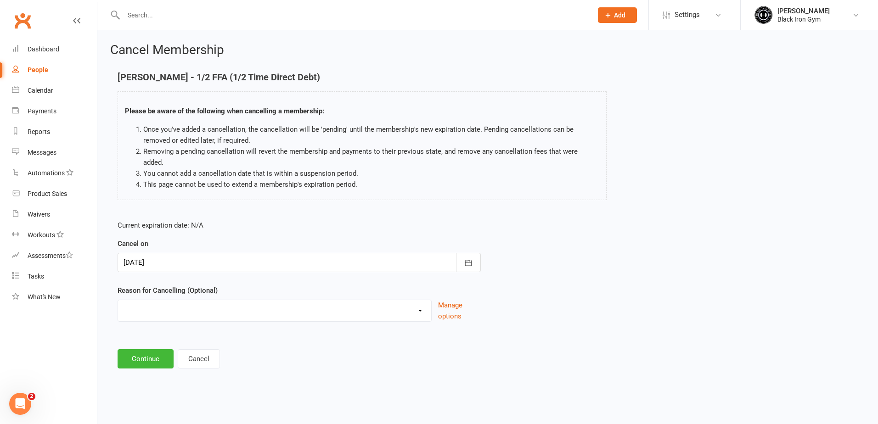
click at [265, 302] on select "CHANGED TO UPFRONT CHANGED TO WHITEHAVEN 12 MONTHS EMAILED EXCESSIVE DEFULTS NO…" at bounding box center [274, 309] width 313 height 18
select select "2"
click at [118, 300] on select "CHANGED TO UPFRONT CHANGED TO WHITEHAVEN 12 MONTHS EMAILED EXCESSIVE DEFULTS NO…" at bounding box center [274, 309] width 313 height 18
click at [126, 349] on button "Continue" at bounding box center [146, 358] width 56 height 19
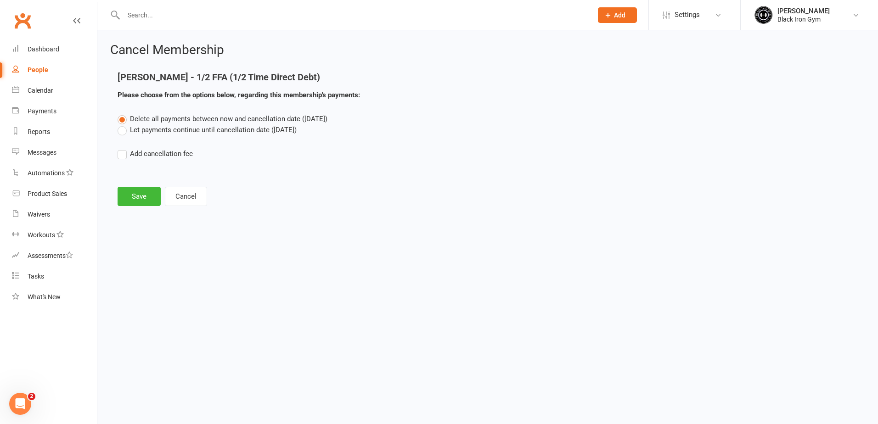
click at [125, 132] on label "Let payments continue until cancellation date ([DATE])" at bounding box center [207, 129] width 179 height 11
click at [124, 124] on input "Let payments continue until cancellation date ([DATE])" at bounding box center [121, 124] width 6 height 0
click at [129, 193] on button "Save" at bounding box center [139, 196] width 43 height 19
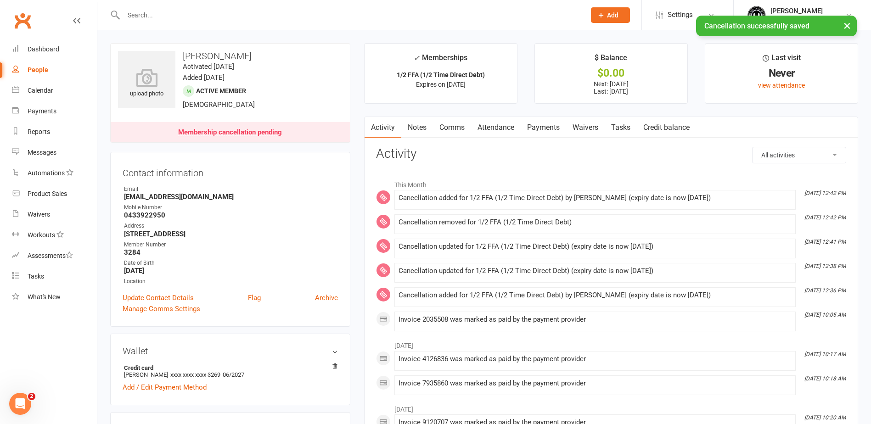
click at [556, 130] on link "Payments" at bounding box center [543, 127] width 45 height 21
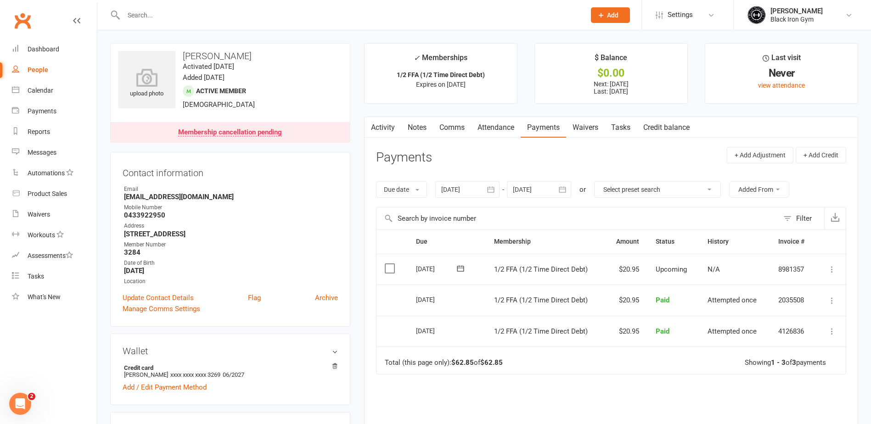
click at [380, 135] on link "Activity" at bounding box center [383, 127] width 37 height 21
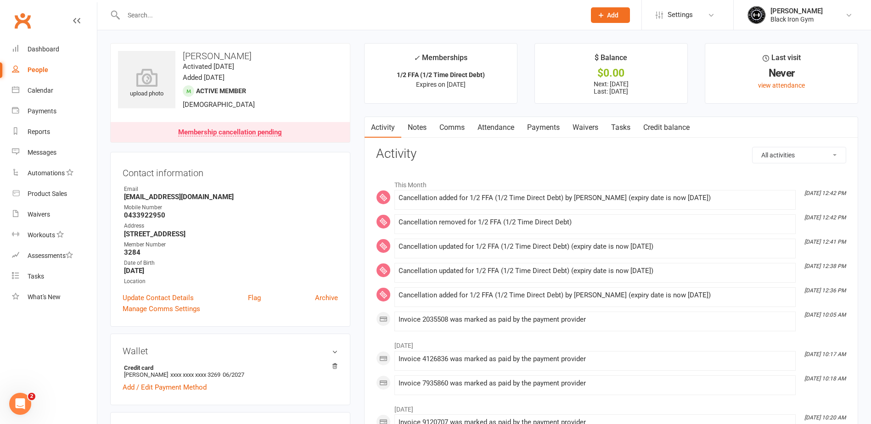
click at [535, 130] on link "Payments" at bounding box center [543, 127] width 45 height 21
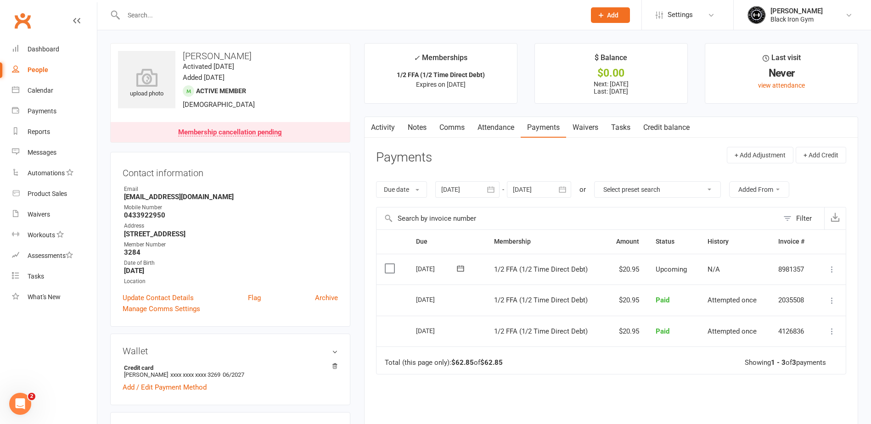
click at [205, 20] on input "text" at bounding box center [350, 15] width 458 height 13
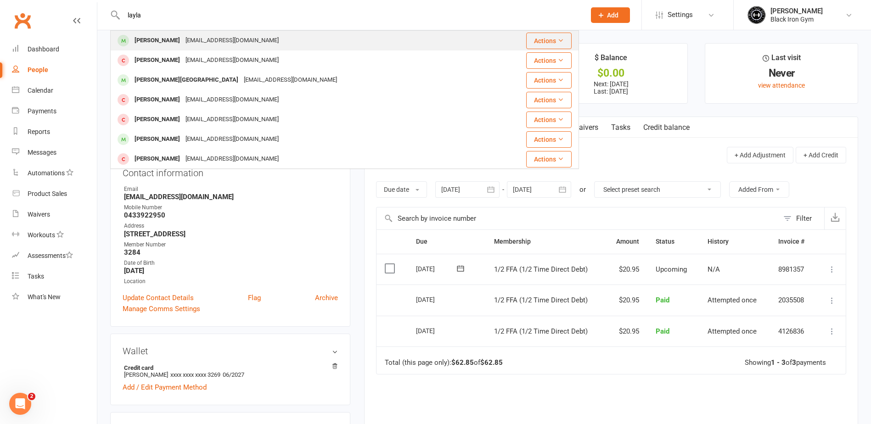
type input "layla"
click at [254, 44] on div "[PERSON_NAME] [PERSON_NAME][EMAIL_ADDRESS][DOMAIN_NAME]" at bounding box center [301, 40] width 381 height 19
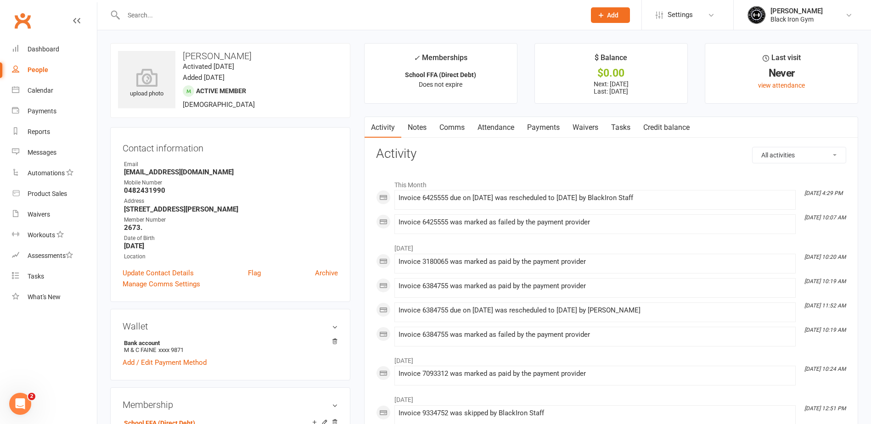
click at [557, 130] on link "Payments" at bounding box center [543, 127] width 45 height 21
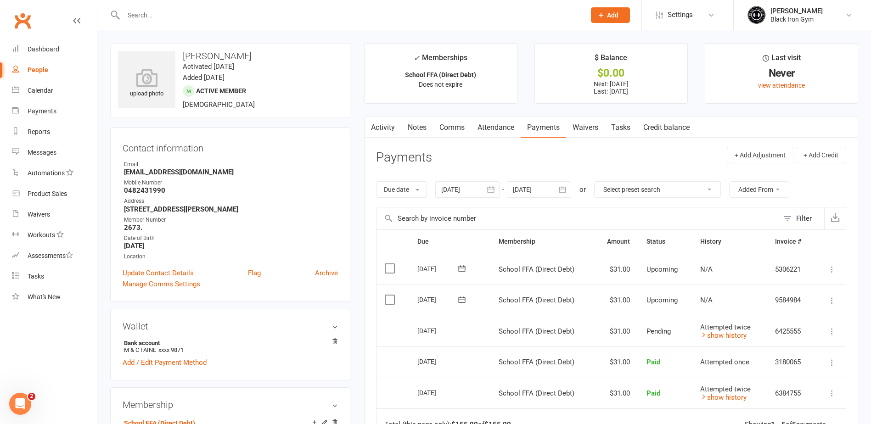
click at [25, 23] on link "Clubworx" at bounding box center [22, 20] width 23 height 23
